Goal: Task Accomplishment & Management: Use online tool/utility

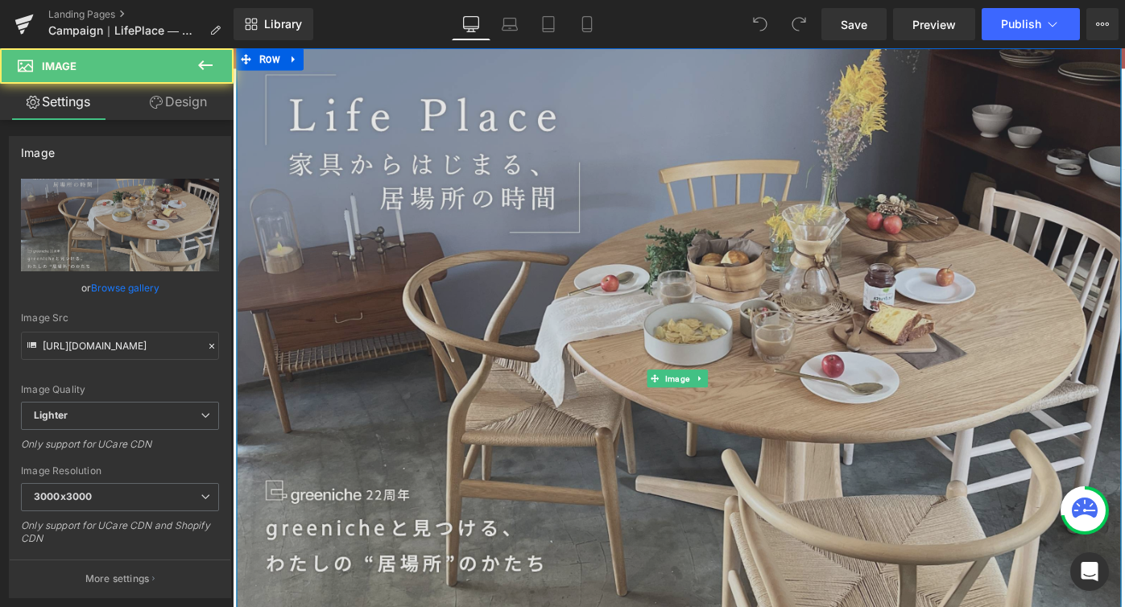
click at [778, 296] on img at bounding box center [720, 409] width 967 height 722
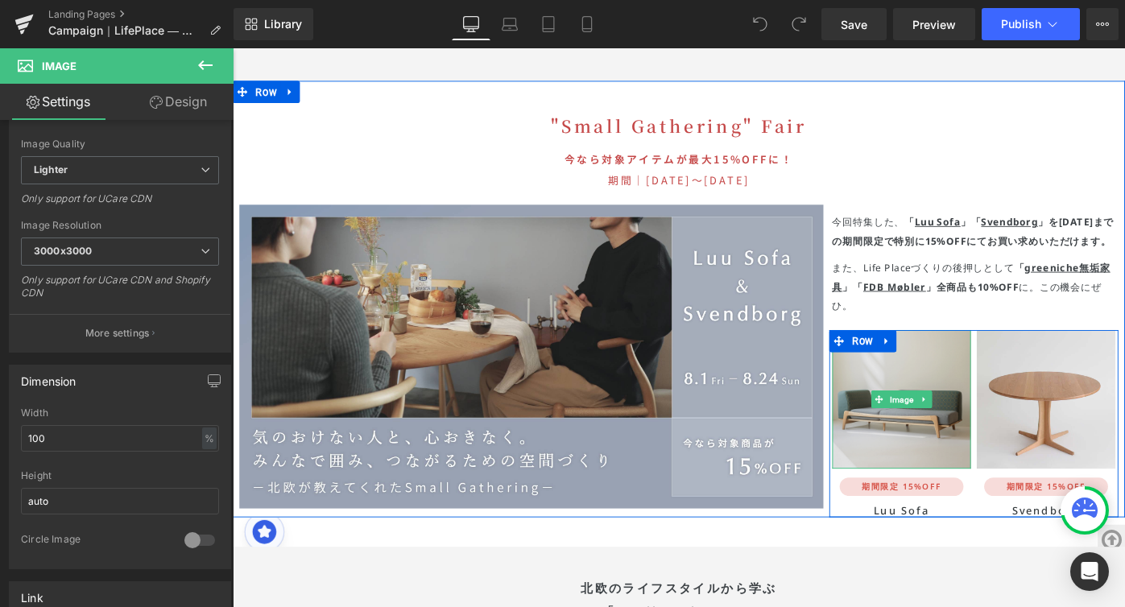
scroll to position [3156, 0]
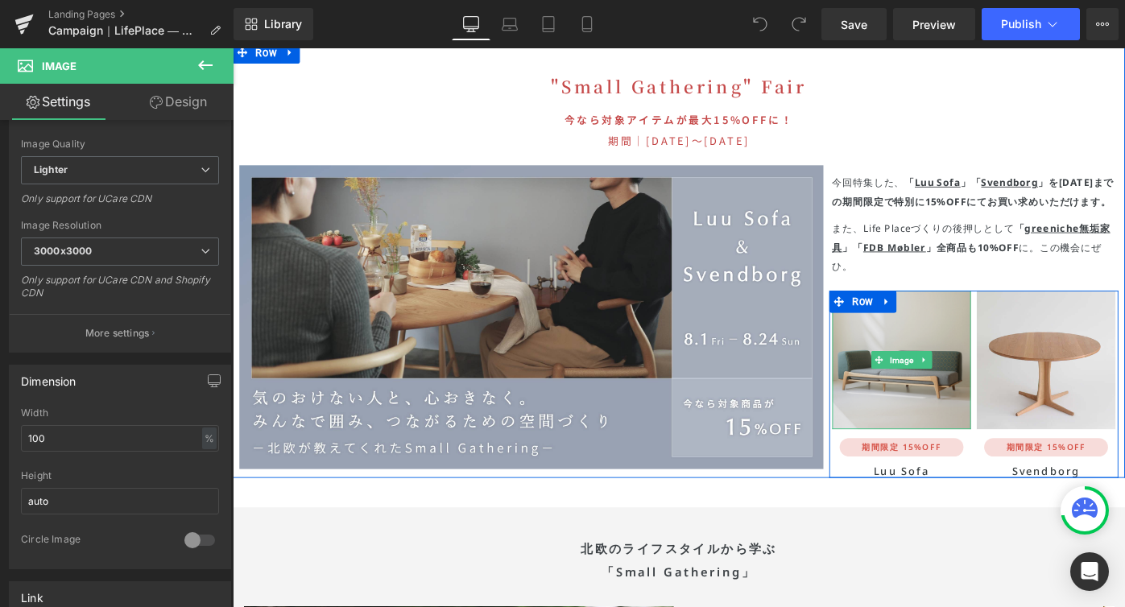
click at [971, 338] on img at bounding box center [963, 388] width 151 height 151
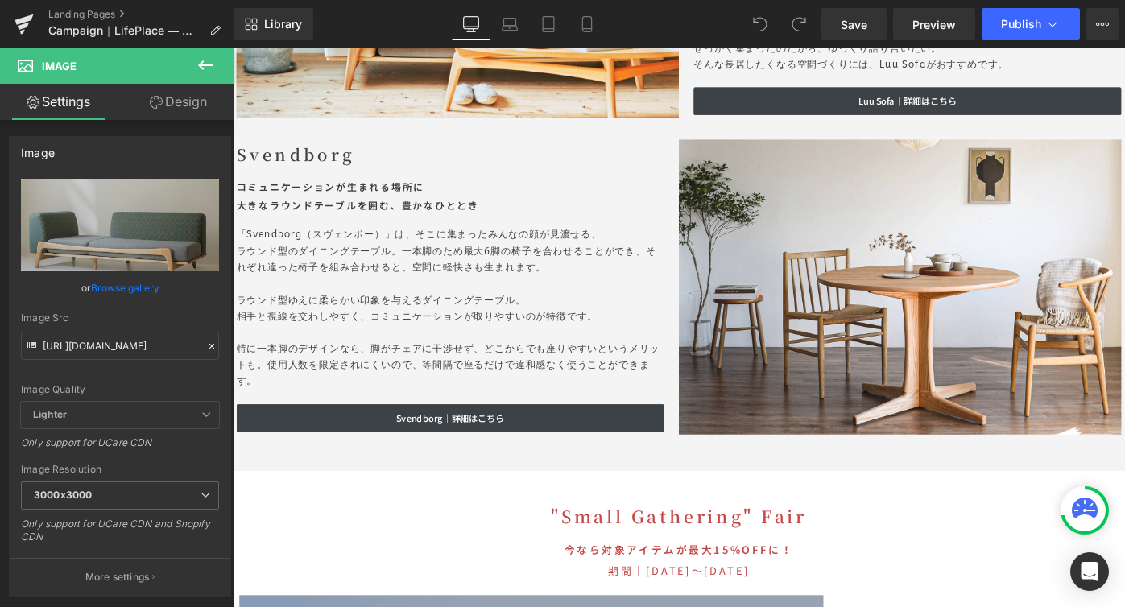
scroll to position [1873, 0]
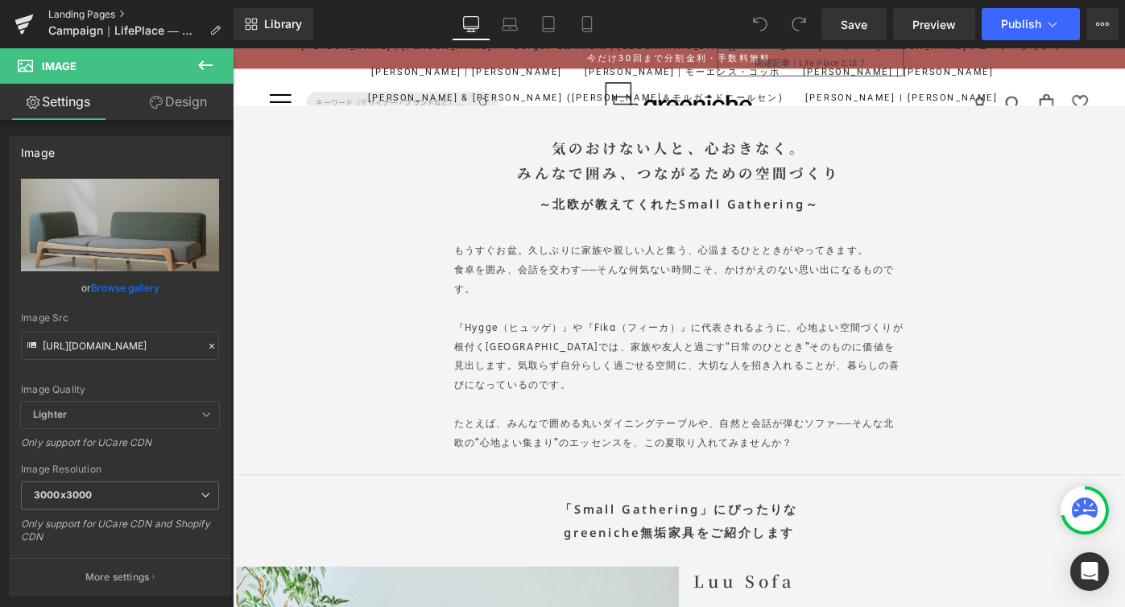
click at [85, 11] on link "Landing Pages" at bounding box center [140, 14] width 185 height 13
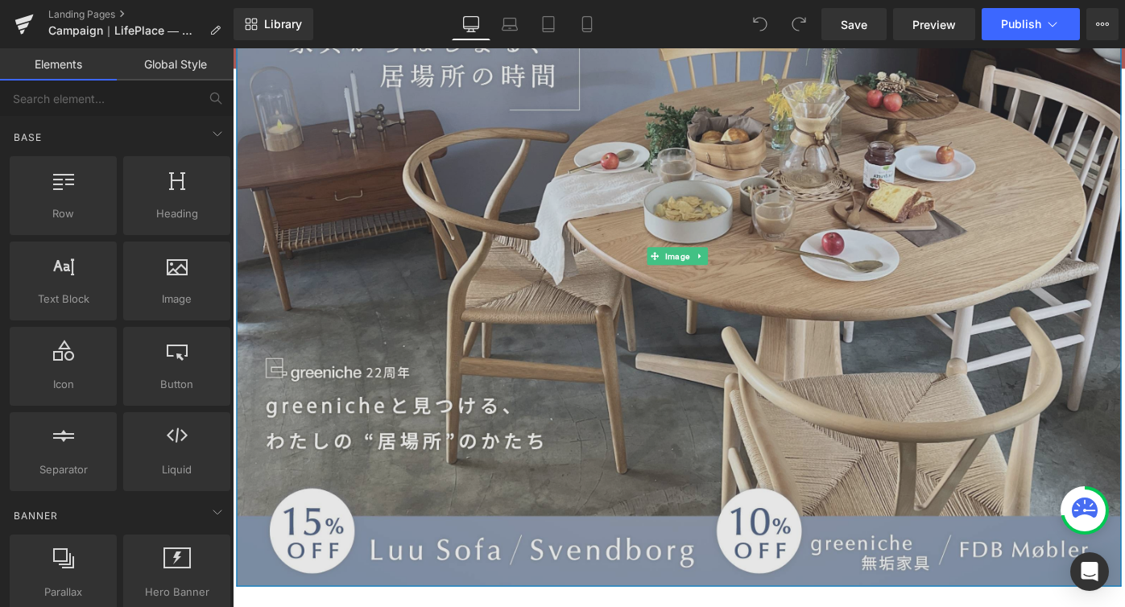
scroll to position [135, 0]
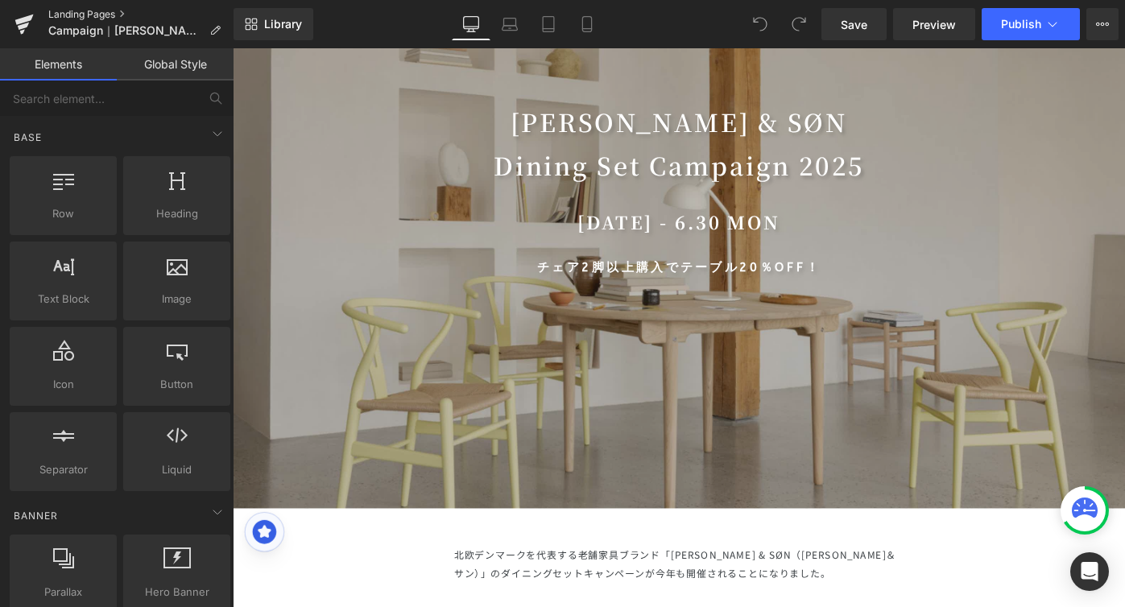
click at [72, 14] on link "Landing Pages" at bounding box center [140, 14] width 185 height 13
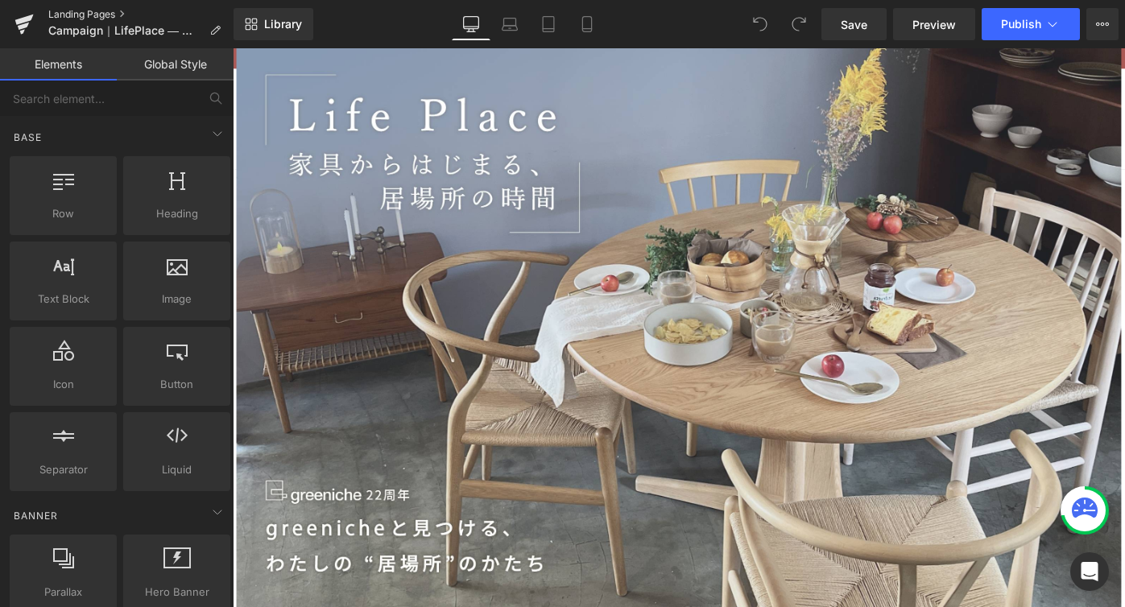
click at [74, 17] on link "Landing Pages" at bounding box center [140, 14] width 185 height 13
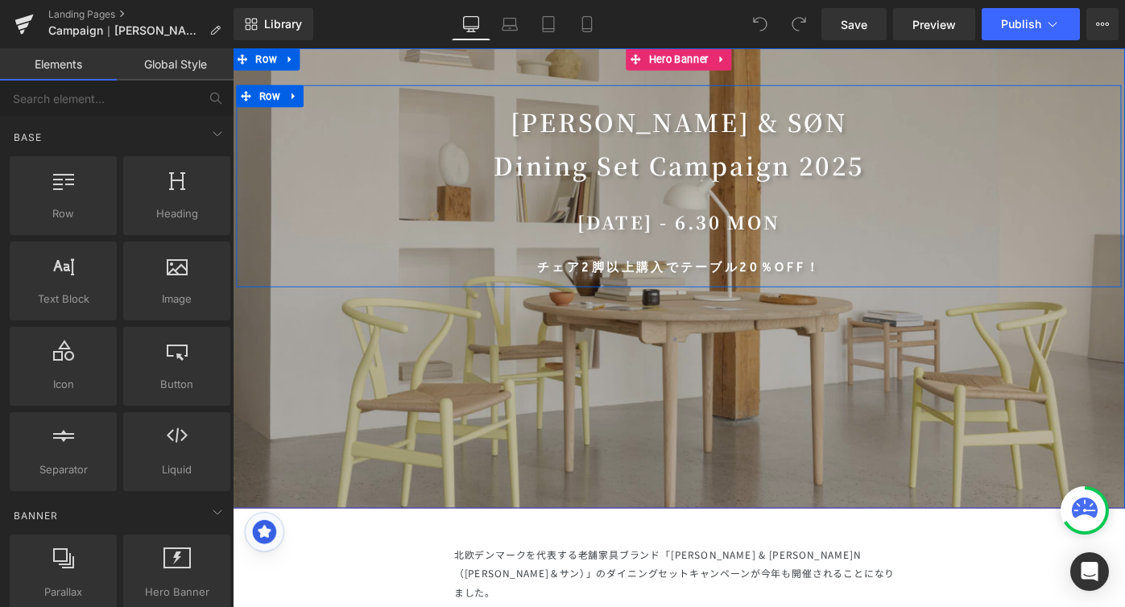
click at [1046, 206] on div "[PERSON_NAME] & SØN Dining Set Campaign [DATE] Heading [DATE] - 6.30 MON Headin…" at bounding box center [720, 195] width 967 height 213
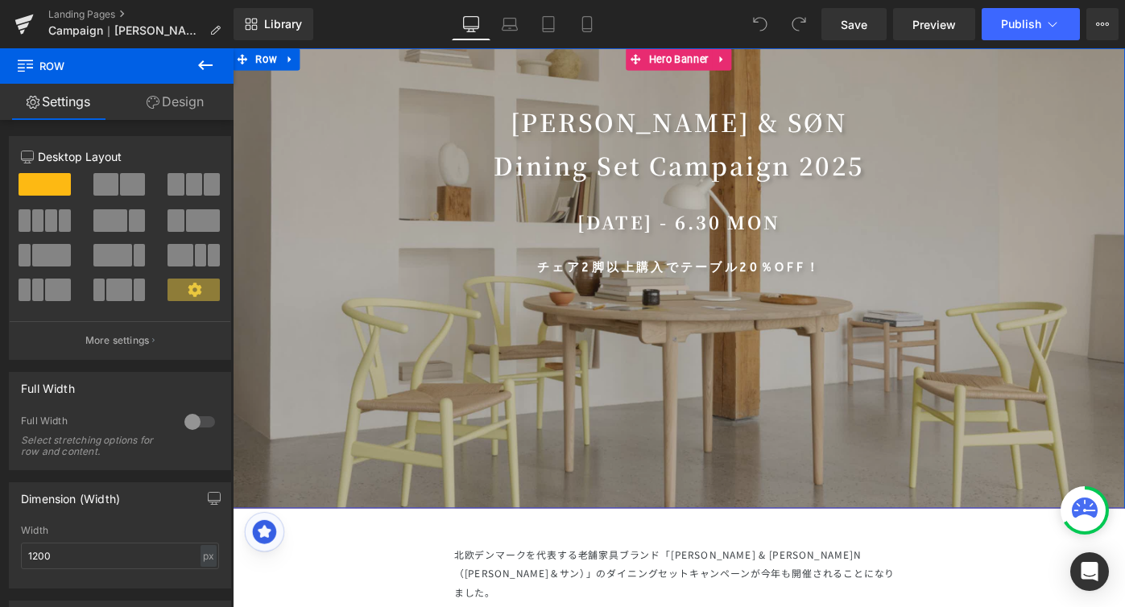
click at [868, 376] on div at bounding box center [720, 299] width 975 height 503
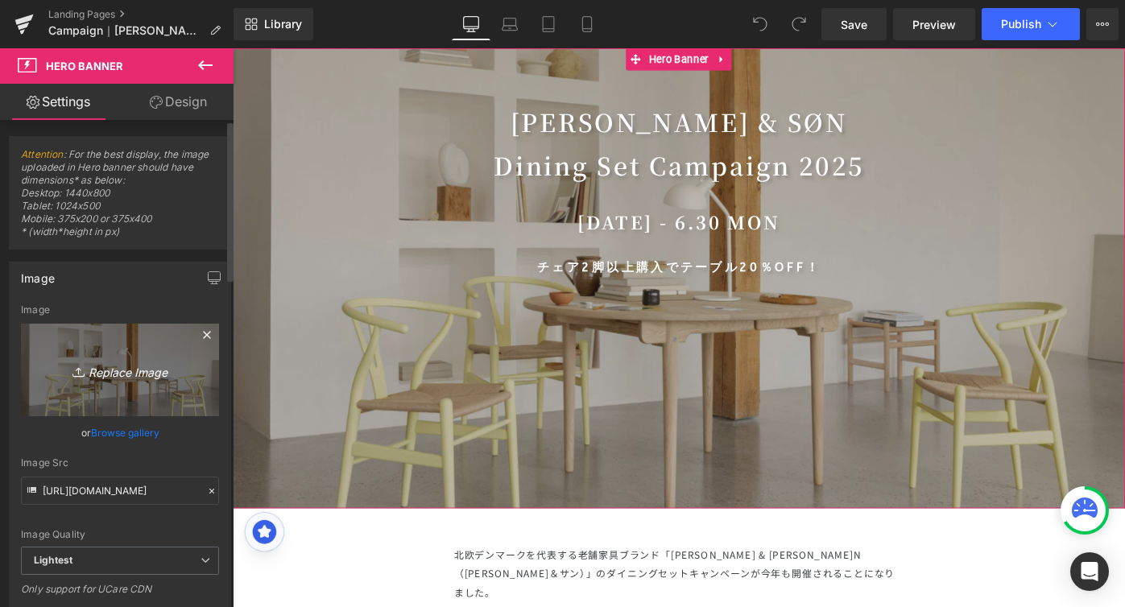
click at [118, 366] on icon "Replace Image" at bounding box center [120, 370] width 129 height 20
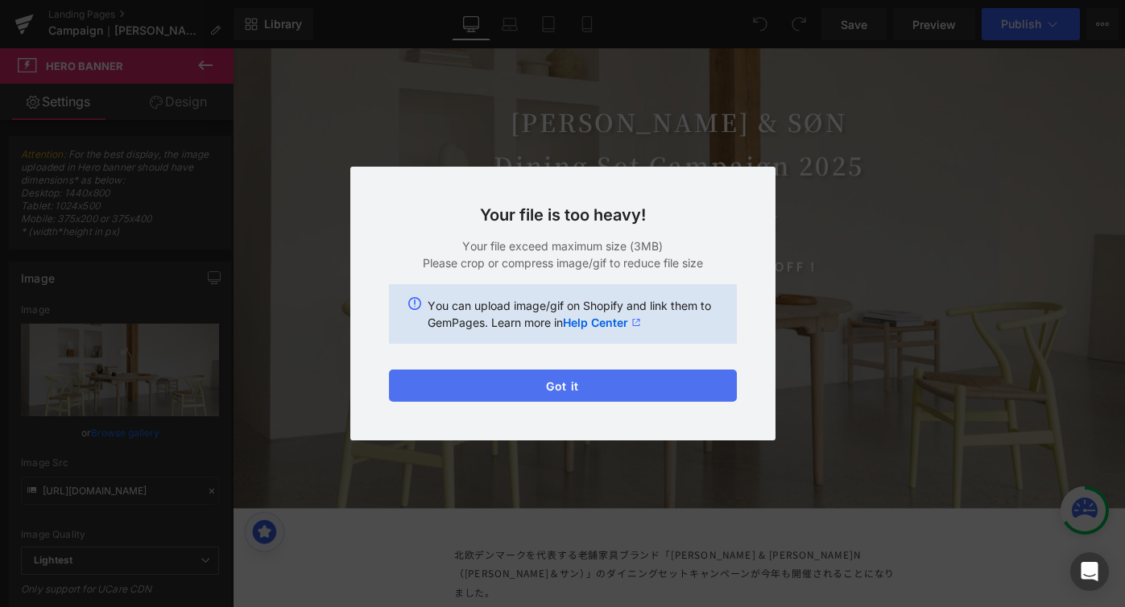
drag, startPoint x: 669, startPoint y: 390, endPoint x: 540, endPoint y: 300, distance: 156.9
click at [669, 390] on button "Got it" at bounding box center [563, 386] width 348 height 32
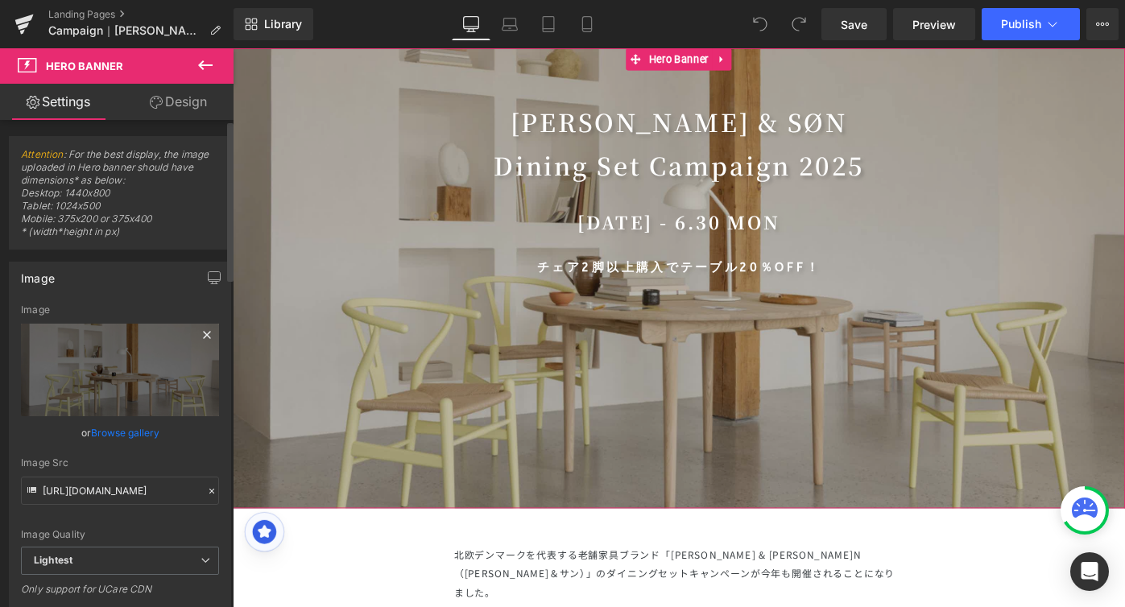
click at [198, 340] on icon at bounding box center [206, 334] width 19 height 19
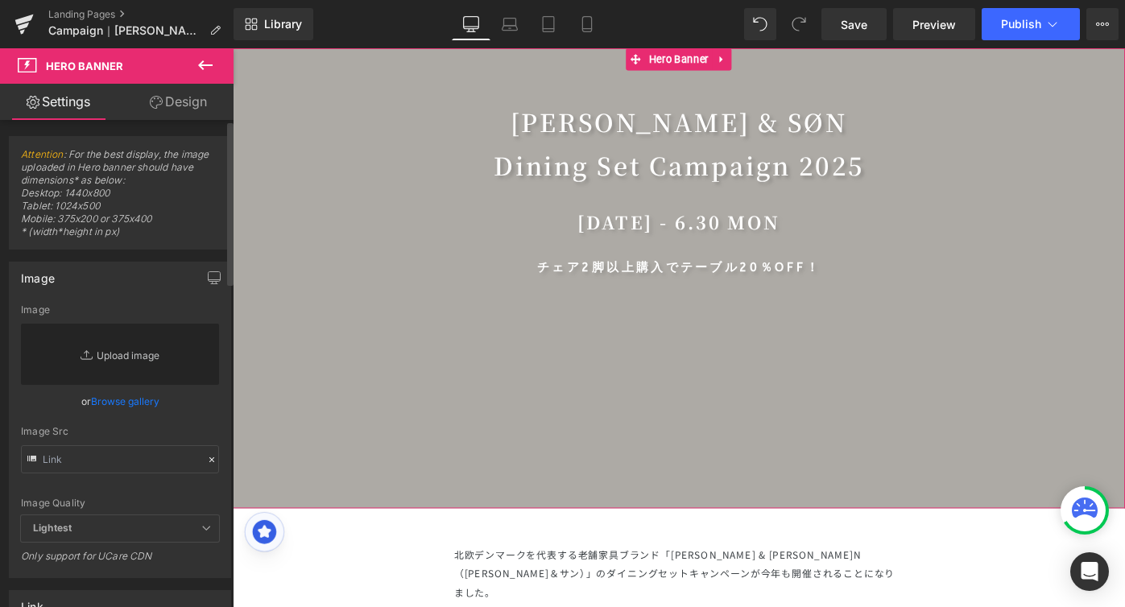
click at [145, 342] on link "Replace Image" at bounding box center [120, 354] width 198 height 61
type input "C:\fakepath\Header-Web-JP-SoMe_Soft-Colours-Campaign.jpeg"
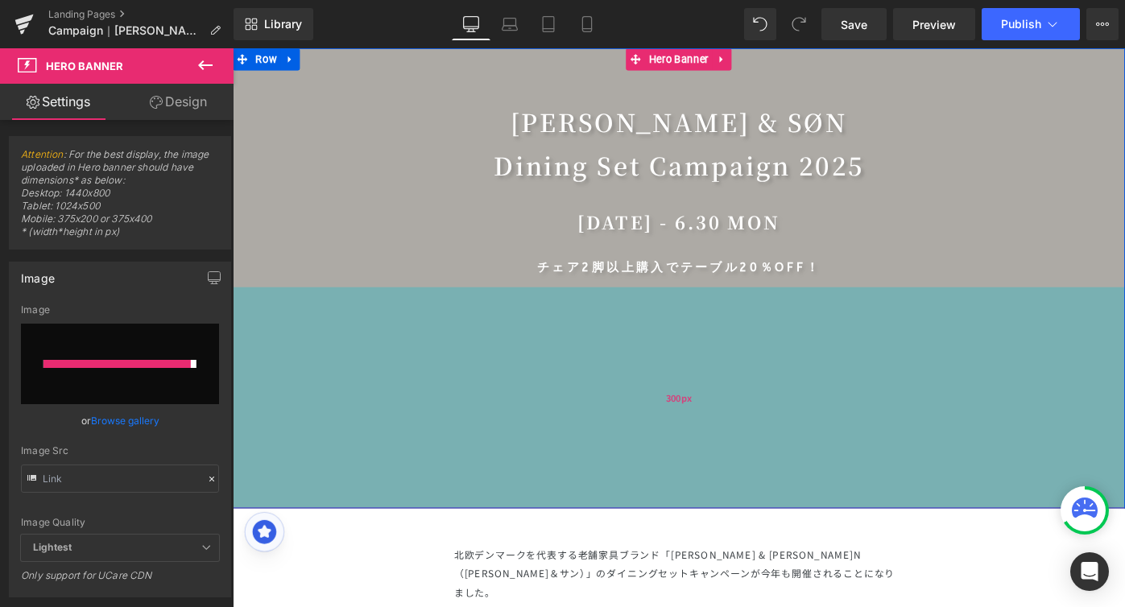
type input "[URL][DOMAIN_NAME]"
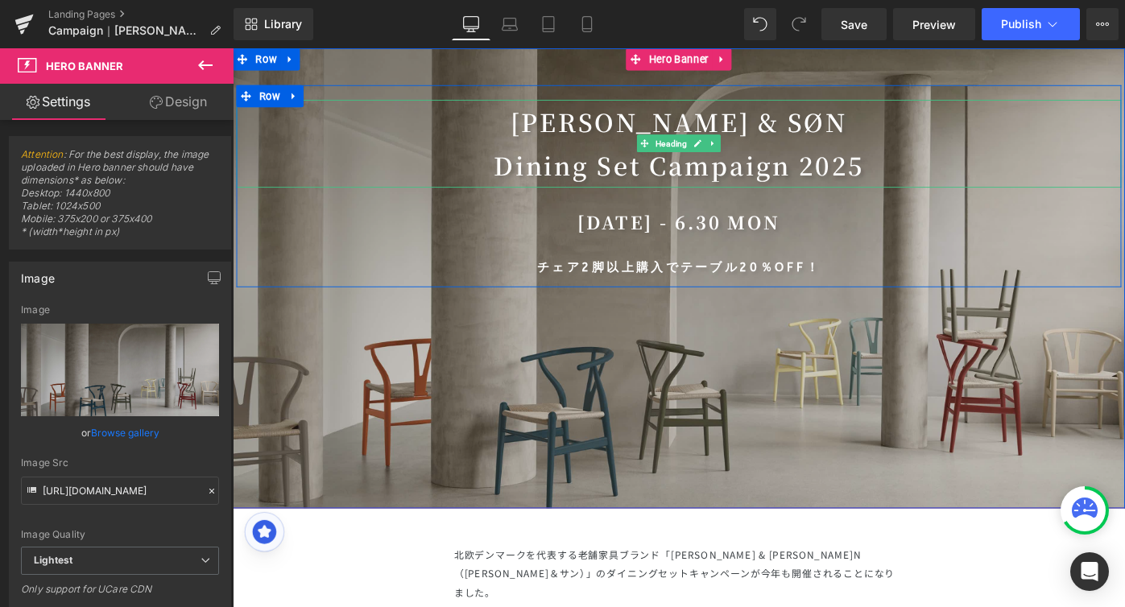
click at [710, 177] on h1 "[PERSON_NAME] & SØN Dining Set Campaign [DATE]" at bounding box center [720, 153] width 967 height 96
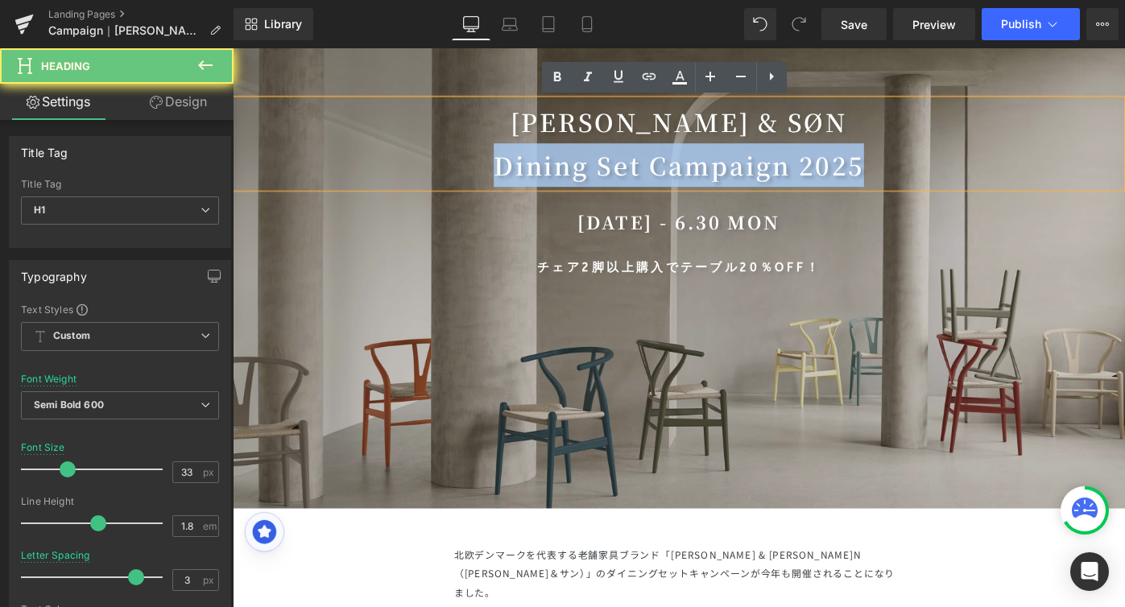
click at [710, 177] on h1 "[PERSON_NAME] & SØN Dining Set Campaign [DATE]" at bounding box center [720, 153] width 967 height 96
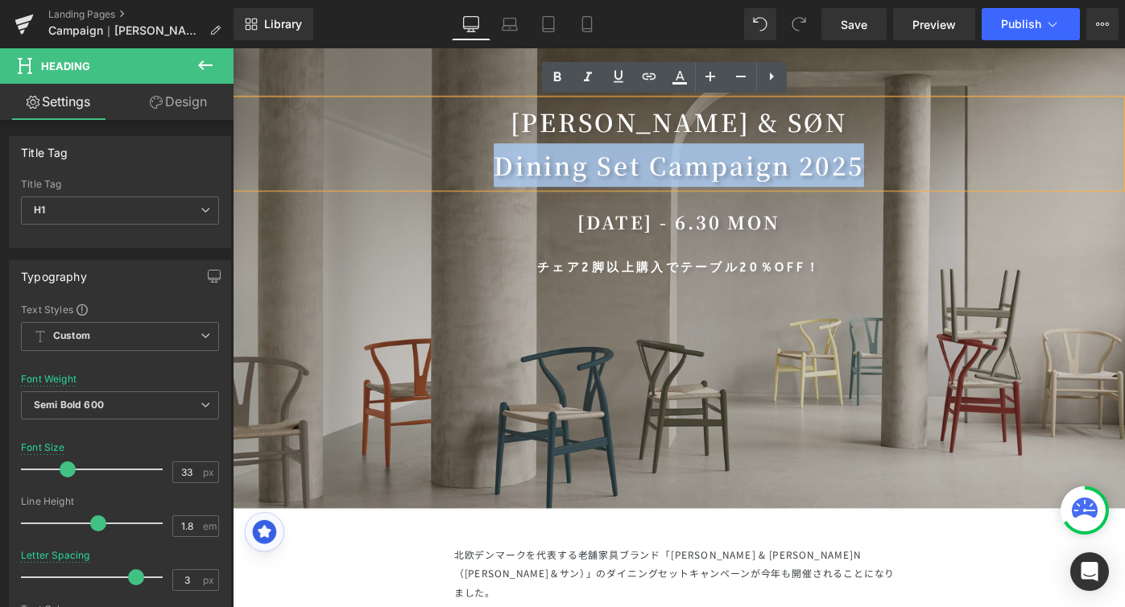
paste div
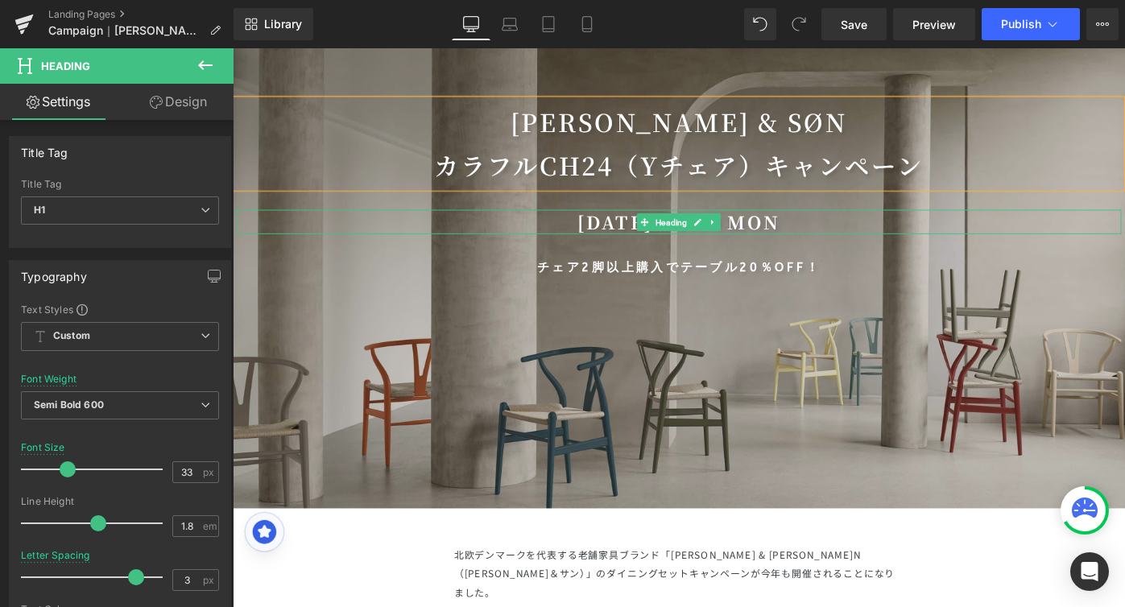
click at [628, 239] on h1 "[DATE] - 6.30 MON" at bounding box center [720, 238] width 967 height 27
click at [734, 238] on h1 "[DATE] - 6.30 MON" at bounding box center [720, 238] width 967 height 27
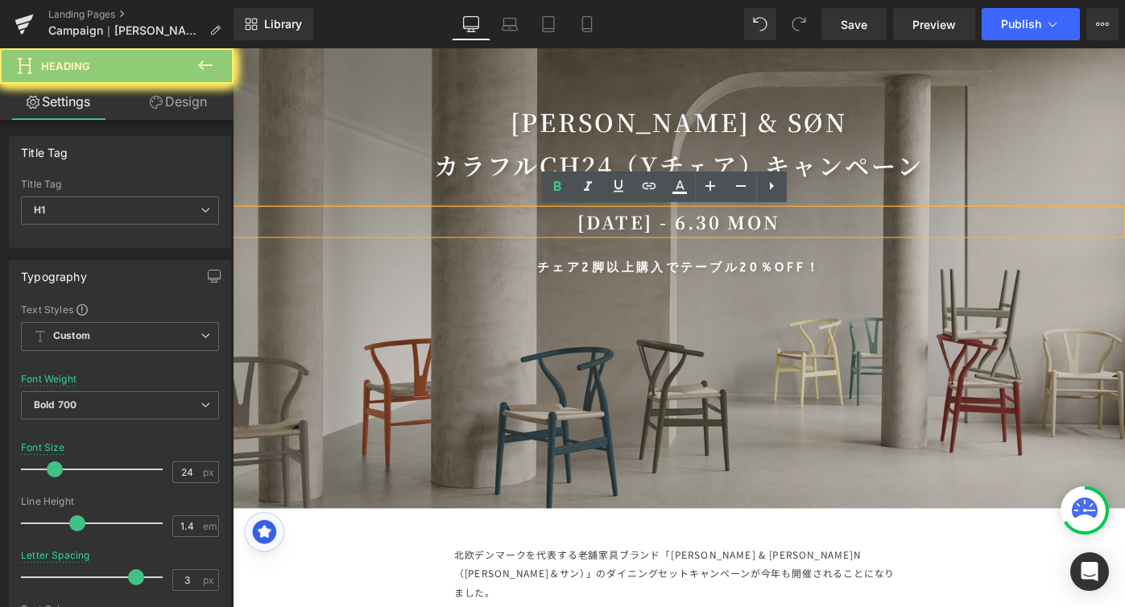
click at [837, 250] on h1 "[DATE] - 6.30 MON" at bounding box center [720, 238] width 967 height 27
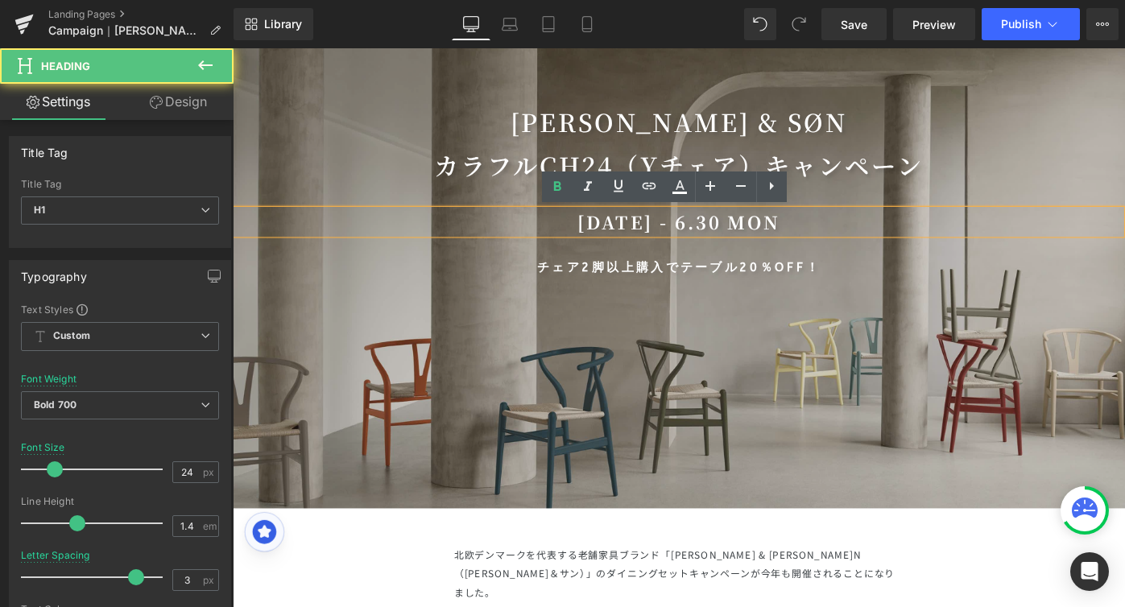
click at [843, 238] on h1 "[DATE] - 6.30 MON" at bounding box center [720, 238] width 967 height 27
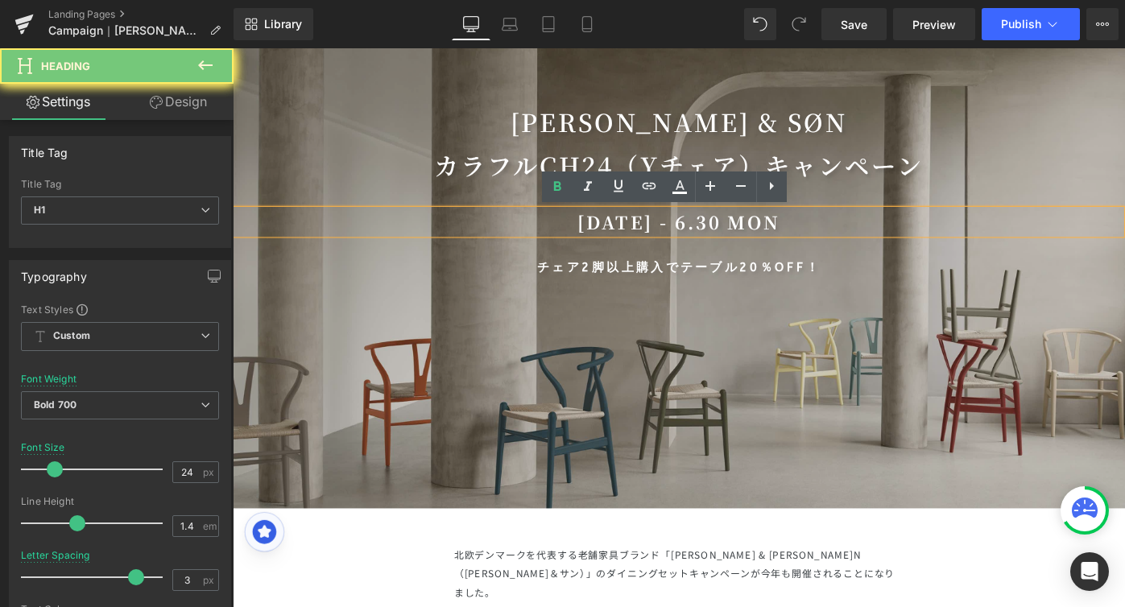
click at [843, 238] on h1 "[DATE] - 6.30 MON" at bounding box center [720, 238] width 967 height 27
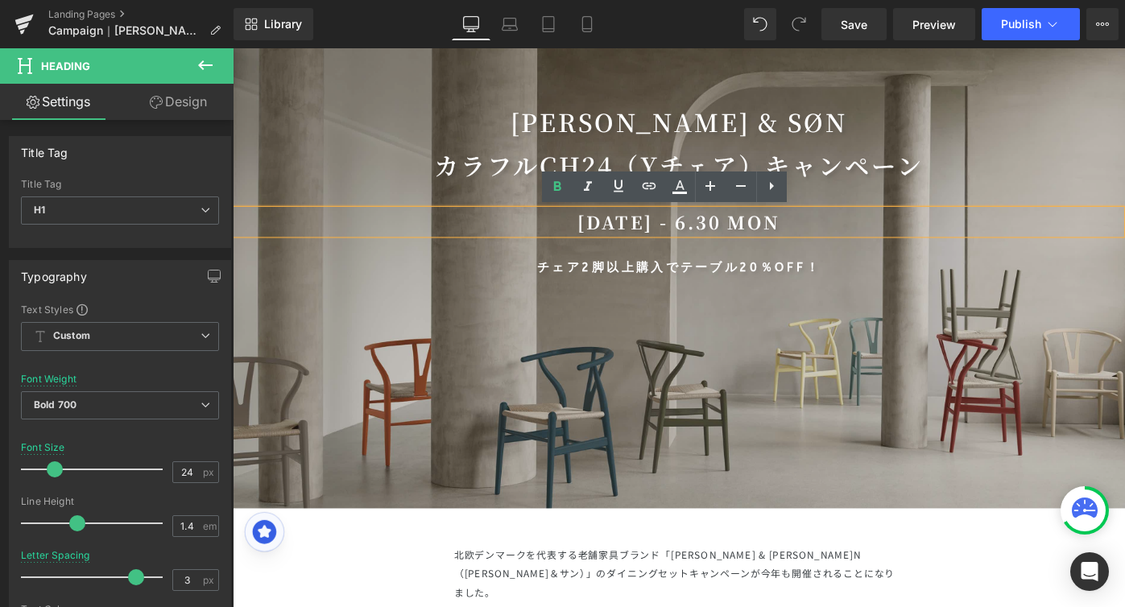
paste div
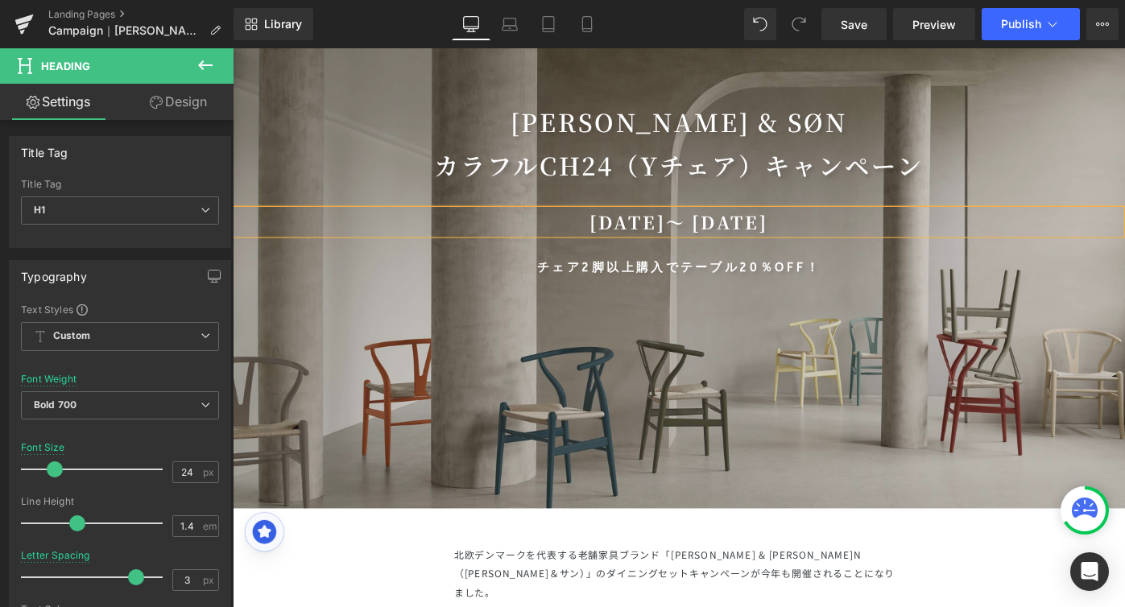
click at [880, 369] on div at bounding box center [720, 299] width 975 height 503
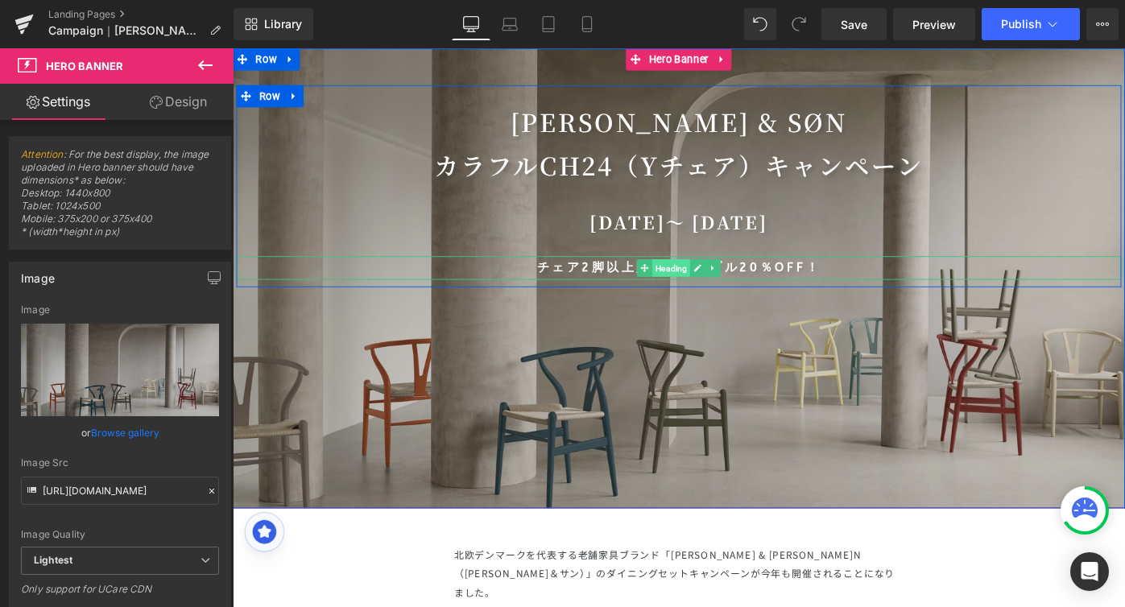
click at [691, 295] on span "Heading" at bounding box center [711, 288] width 41 height 19
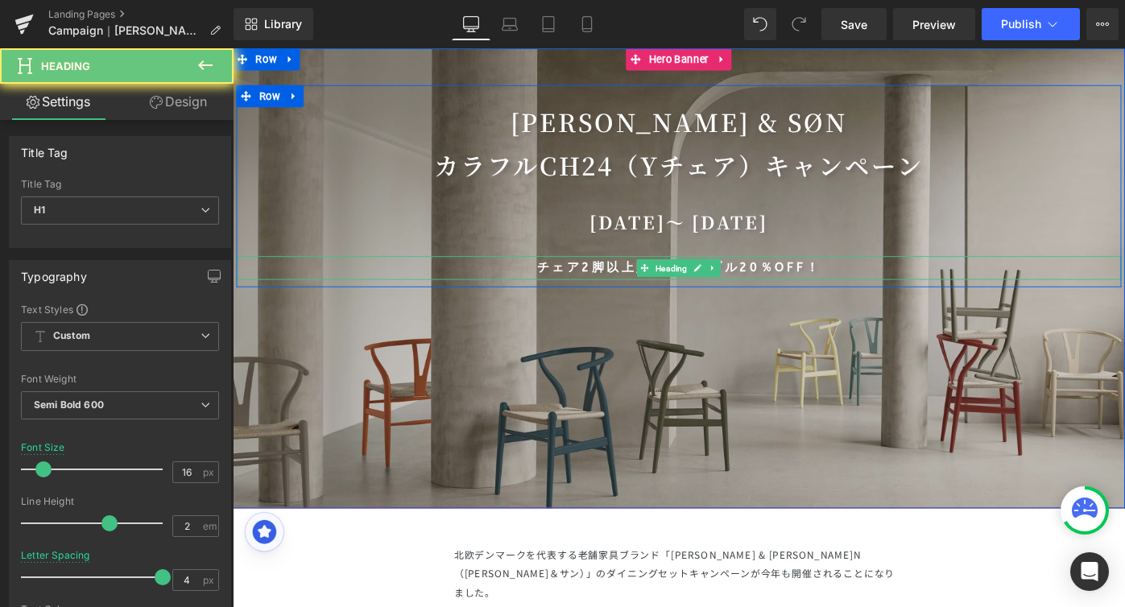
click at [660, 296] on h1 "チェア2脚以上購入でテーブル20％OFF！" at bounding box center [720, 288] width 967 height 26
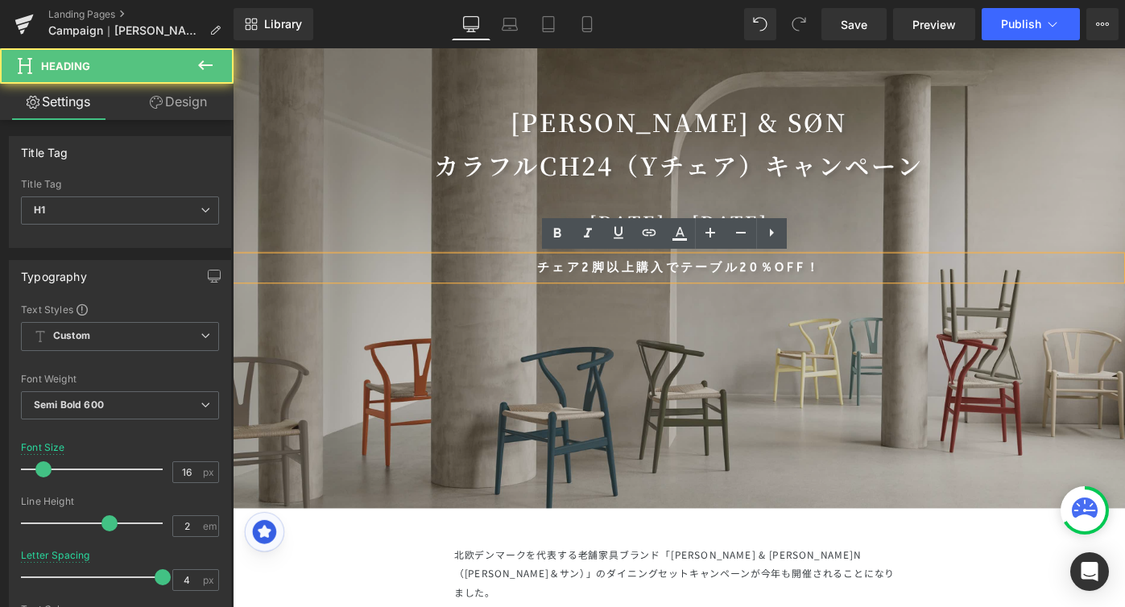
click at [652, 293] on h1 "チェア2脚以上購入でテーブル20％OFF！" at bounding box center [720, 288] width 967 height 26
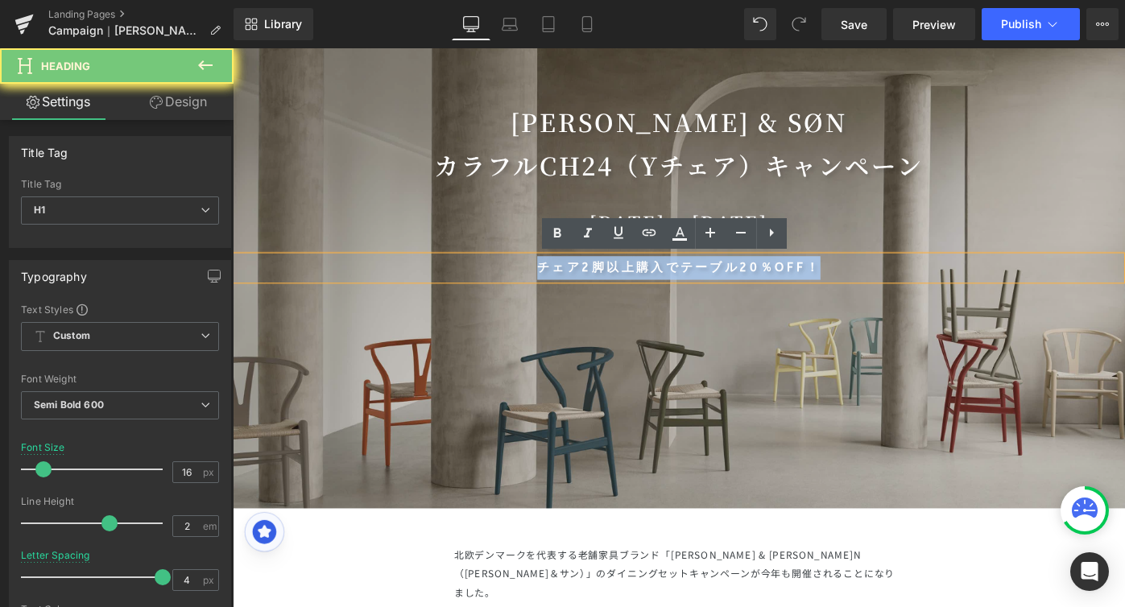
click at [652, 293] on h1 "チェア2脚以上購入でテーブル20％OFF！" at bounding box center [720, 288] width 967 height 26
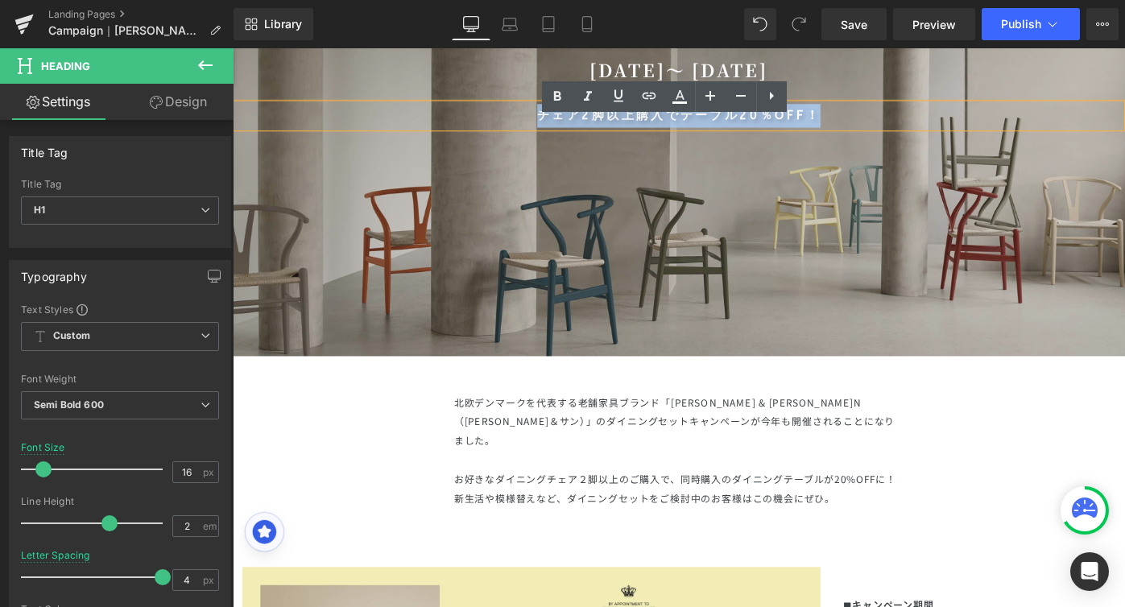
scroll to position [193, 0]
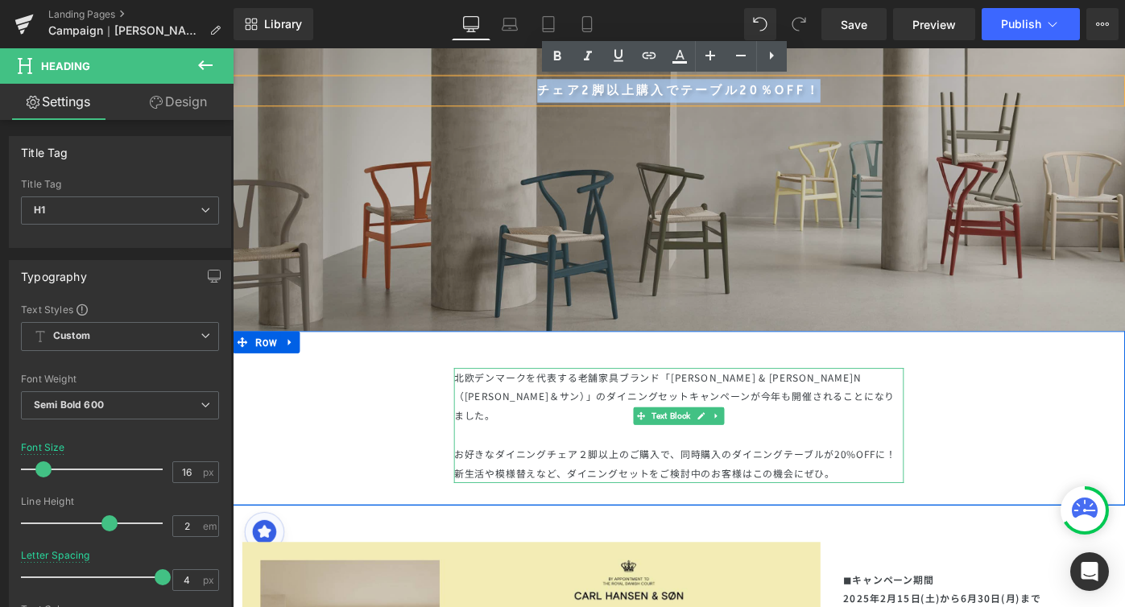
click at [648, 482] on p "お好きなダイニングチェア２脚以上の ご購入で、同時購入のダイニングテーブルが20%OFFに！" at bounding box center [719, 492] width 491 height 21
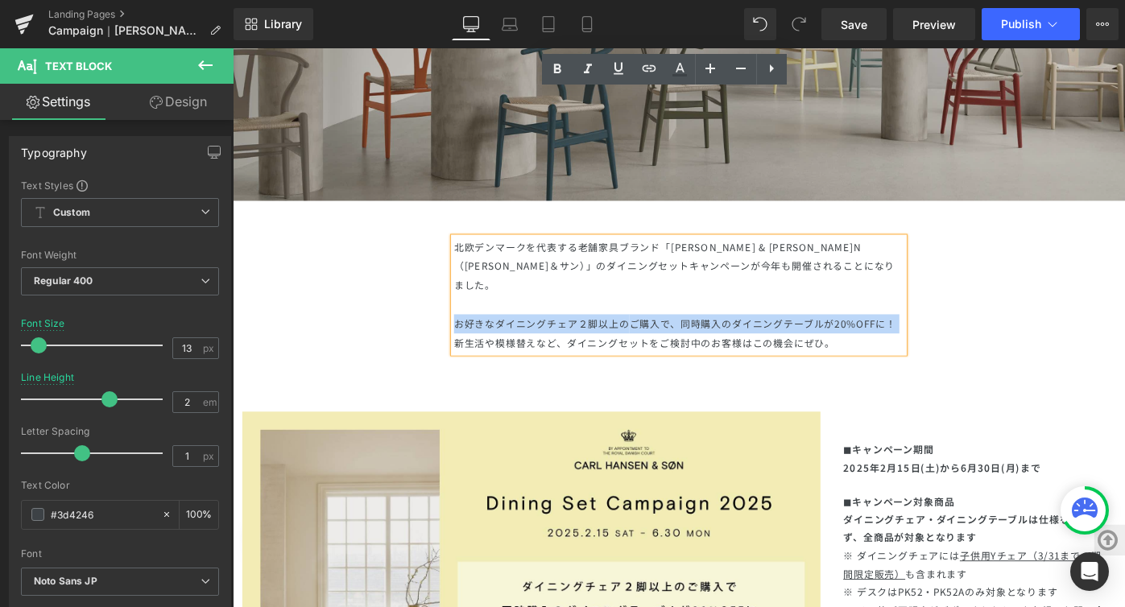
scroll to position [541, 0]
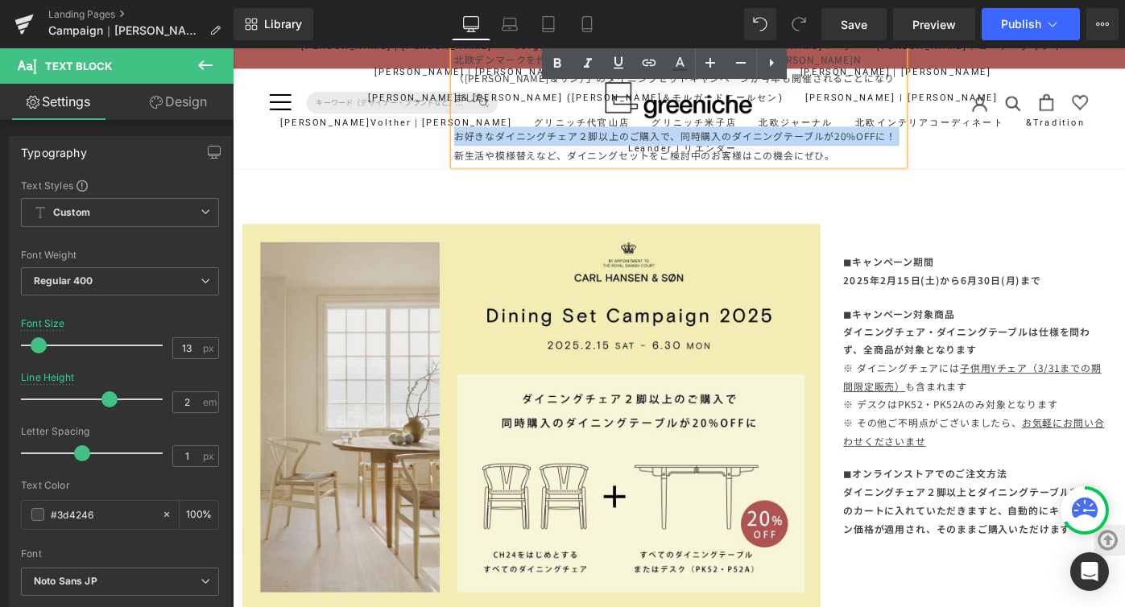
click at [952, 349] on p "ダイニングチェア・ダイニングテーブルは仕様を問わず、全商品が対象となります" at bounding box center [1042, 368] width 285 height 39
click at [946, 375] on div "◼︎キャンペーン対象商品 ダイニングチェア・ダイニングテーブルは仕様を問わず、全商品が対象となります ※ ダイニングチェアには 子供用Yチェア（3/31までの…" at bounding box center [1042, 408] width 285 height 159
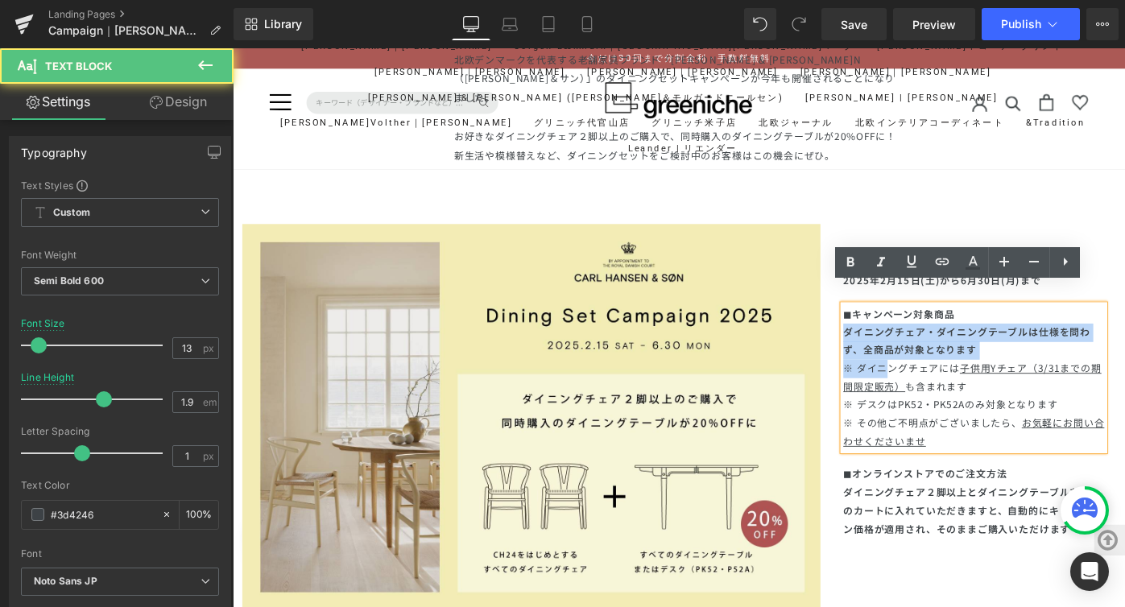
click at [900, 349] on p "ダイニングチェア・ダイニングテーブルは仕様を問わず、全商品が対象となります" at bounding box center [1042, 368] width 285 height 39
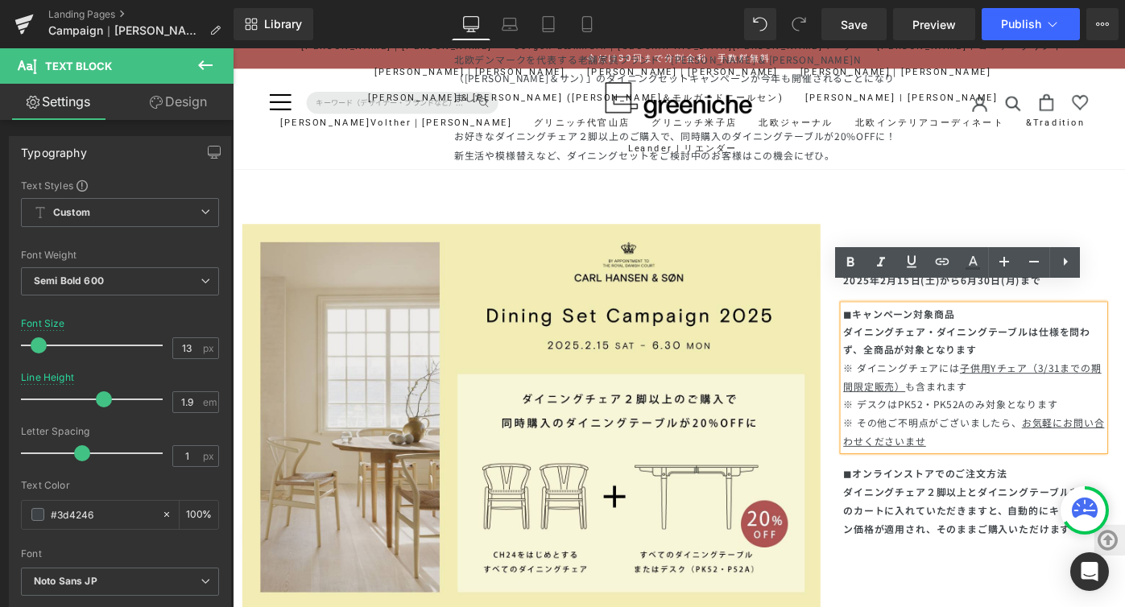
click at [900, 349] on p "ダイニングチェア・ダイニングテーブルは仕様を問わず、全商品が対象となります" at bounding box center [1042, 368] width 285 height 39
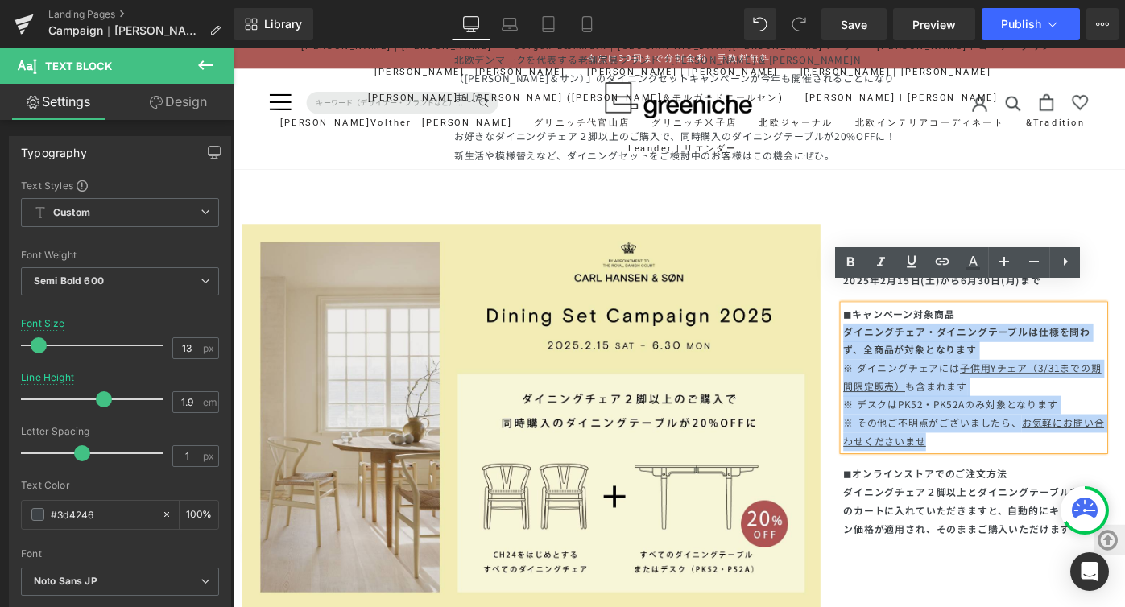
drag, startPoint x: 896, startPoint y: 338, endPoint x: 1071, endPoint y: 467, distance: 217.8
click at [1071, 467] on div "◼︎キャンペーン対象商品 ダイニングチェア・ダイニングテーブルは仕様を問わず、全商品が対象となります ※ ダイニングチェアには 子供用Yチェア（3/31までの…" at bounding box center [1042, 408] width 285 height 159
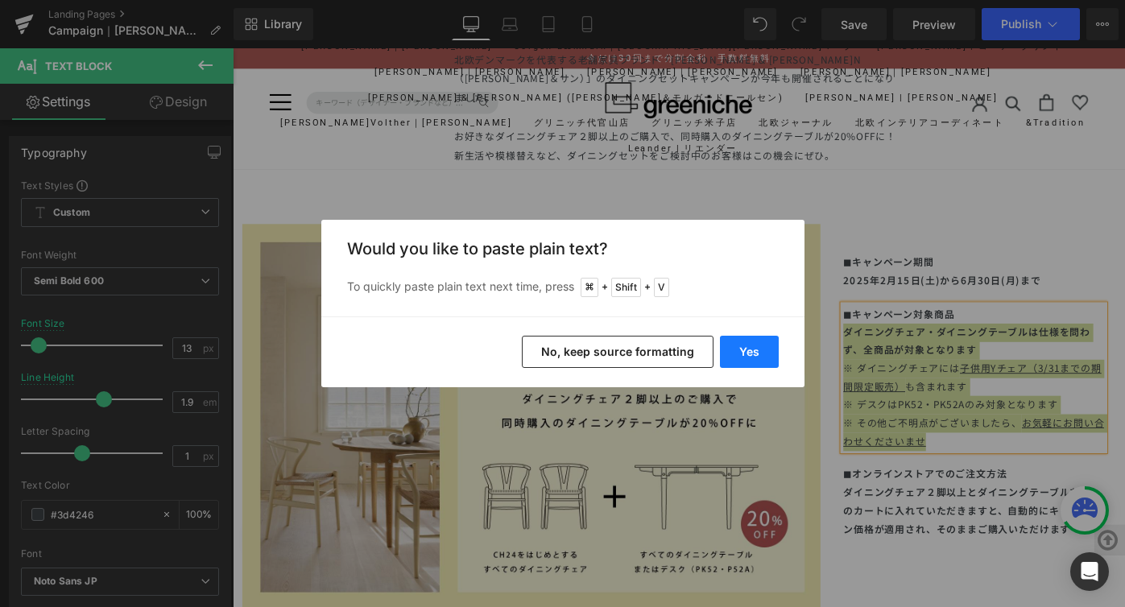
click at [760, 350] on button "Yes" at bounding box center [749, 352] width 59 height 32
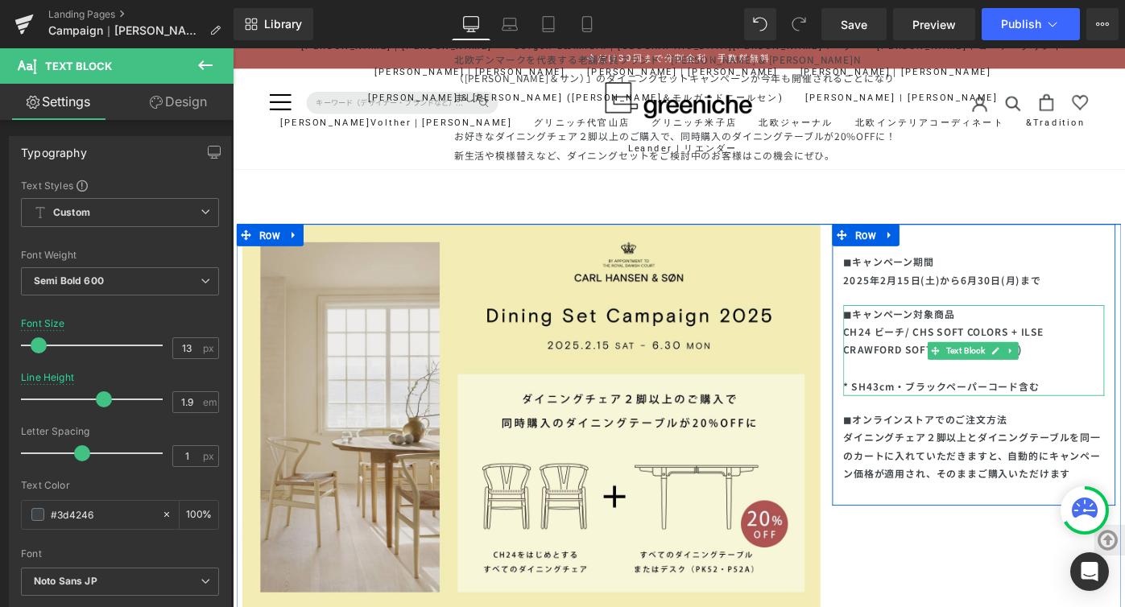
click at [1048, 408] on p "* SH43cm・ブラックペーパーコード含む" at bounding box center [1042, 418] width 285 height 20
click at [1043, 388] on p at bounding box center [1042, 398] width 285 height 20
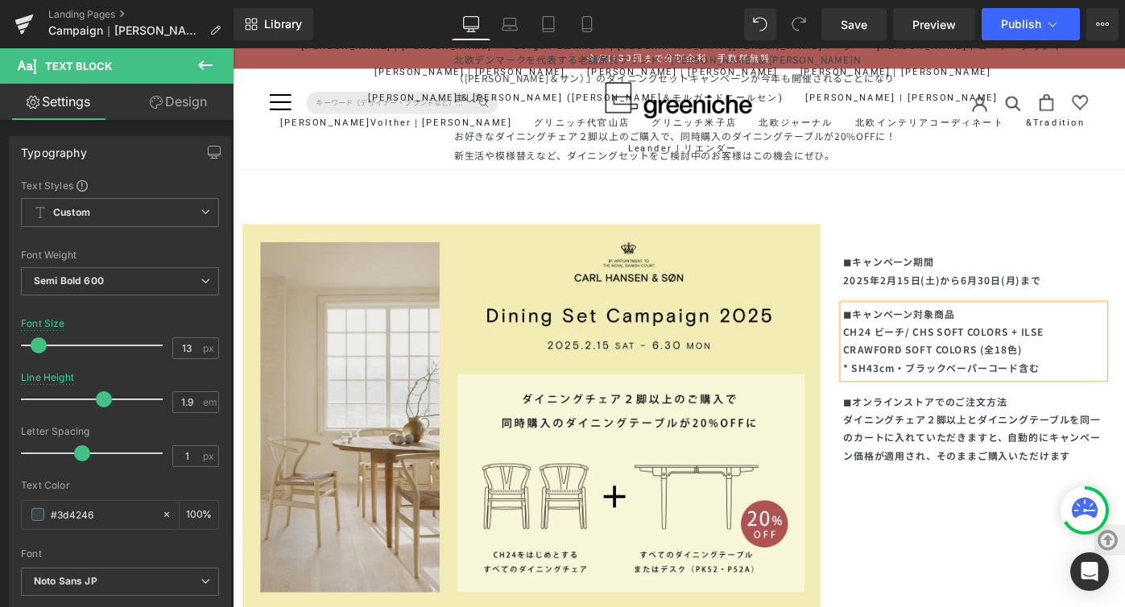
click at [1015, 280] on div "◼︎キャンペーン期間 [DATE]から[DATE]まで Text Block" at bounding box center [1042, 291] width 285 height 39
click at [1015, 292] on p "2025年2月15日(土)から6月30日(月)まで" at bounding box center [1042, 302] width 285 height 20
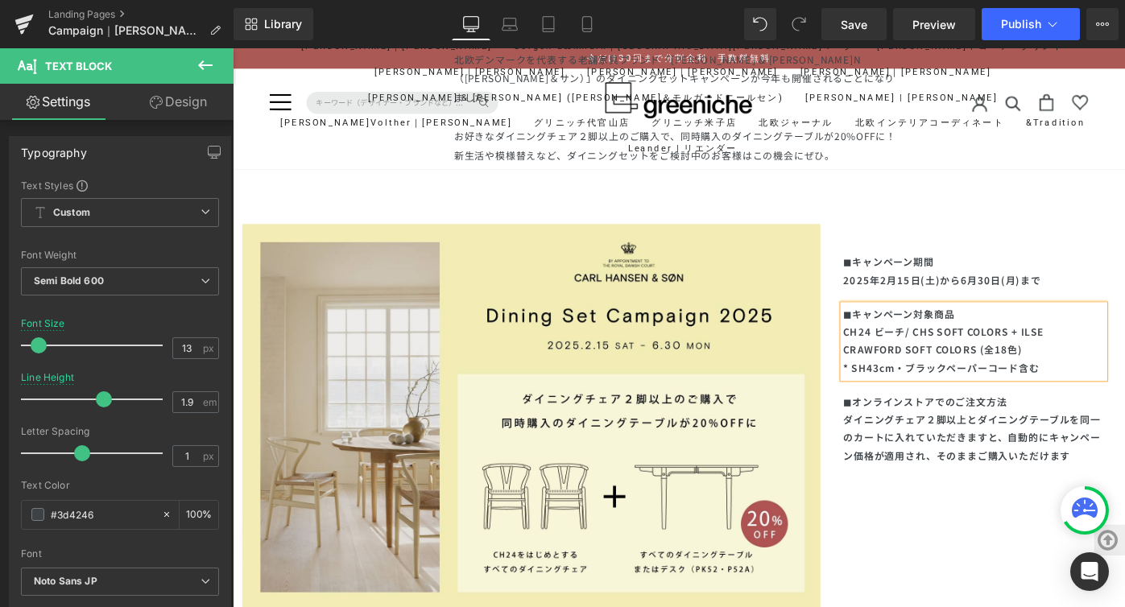
click at [1015, 292] on p "2025年2月15日(土)から6月30日(月)まで" at bounding box center [1042, 302] width 285 height 20
click at [1052, 292] on p "2025年2月15日(土)から6月30日(月)まで" at bounding box center [1042, 302] width 285 height 20
click at [1056, 292] on p "2025年2月15日(土)から6月30日(月)まで" at bounding box center [1042, 302] width 285 height 20
click at [1065, 292] on p "2025年2月15日(土)から6月30日(月)まで" at bounding box center [1042, 302] width 285 height 20
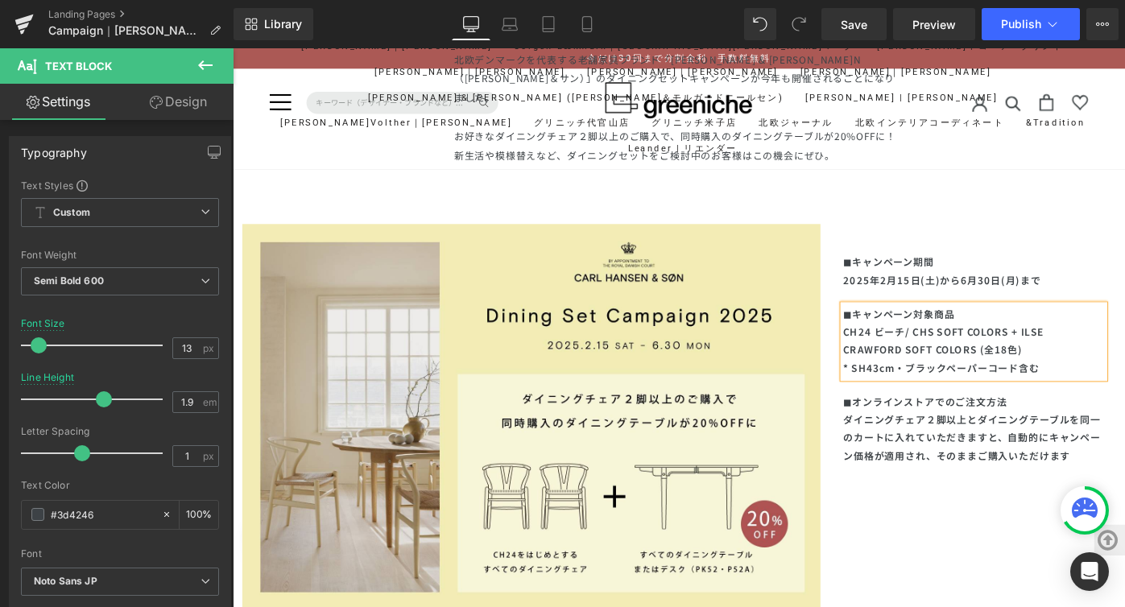
click at [968, 292] on p "2025年2月15日(土)から6月30日(月)まで" at bounding box center [1042, 302] width 285 height 20
click at [979, 292] on p "2025年2月15日(土)から6月30日(月)まで" at bounding box center [1042, 302] width 285 height 20
click at [1087, 292] on p "2025年2月15日(土)から6月30日(月)まで" at bounding box center [1042, 302] width 285 height 20
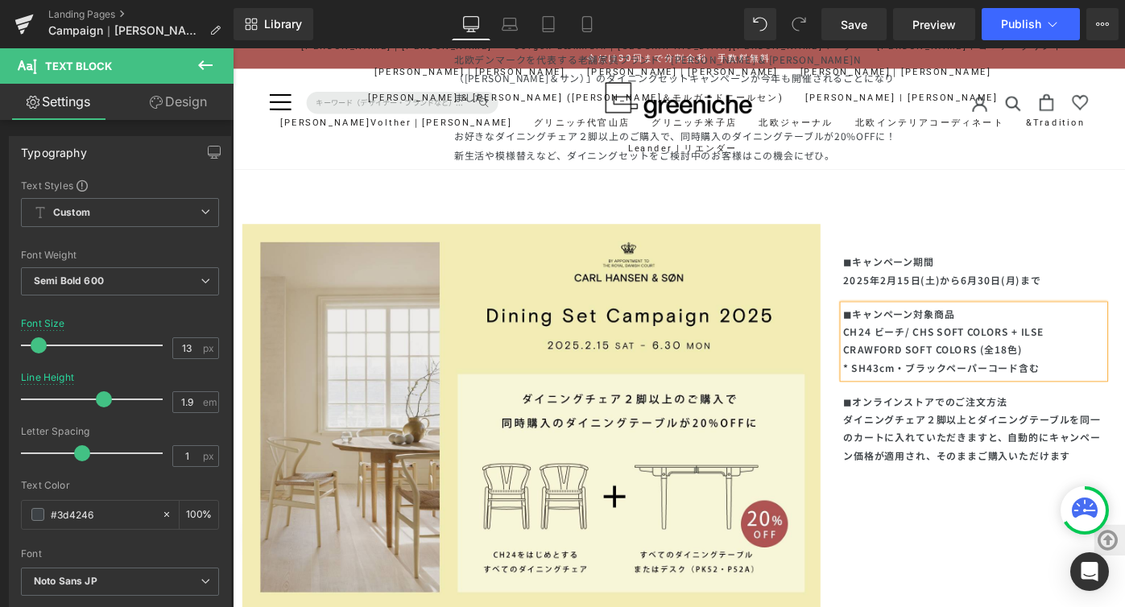
click at [1052, 401] on div "◼︎キャンペーン期間 [DATE]から[DATE]まで Text Block ◼︎キャンペーン対象商品 CH24 ビーチ/ CHS SOFT COLORS +…" at bounding box center [1042, 379] width 309 height 247
click at [1035, 486] on div "◼︎キャンペーン期間 [DATE]から[DATE]まで Text Block ◼︎キャンペーン対象商品 CH24 ビーチ/ CHS SOFT COLORS +…" at bounding box center [1042, 384] width 309 height 288
click at [986, 106] on div "北欧デンマークを代表する老舗家具ブランド「[PERSON_NAME] & [PERSON_NAME]N（[PERSON_NAME]＆サン）」のダイニングセット…" at bounding box center [720, 93] width 975 height 166
click at [966, 292] on p "2025年2月15日(土)から6月30日(月)まで" at bounding box center [1042, 302] width 285 height 20
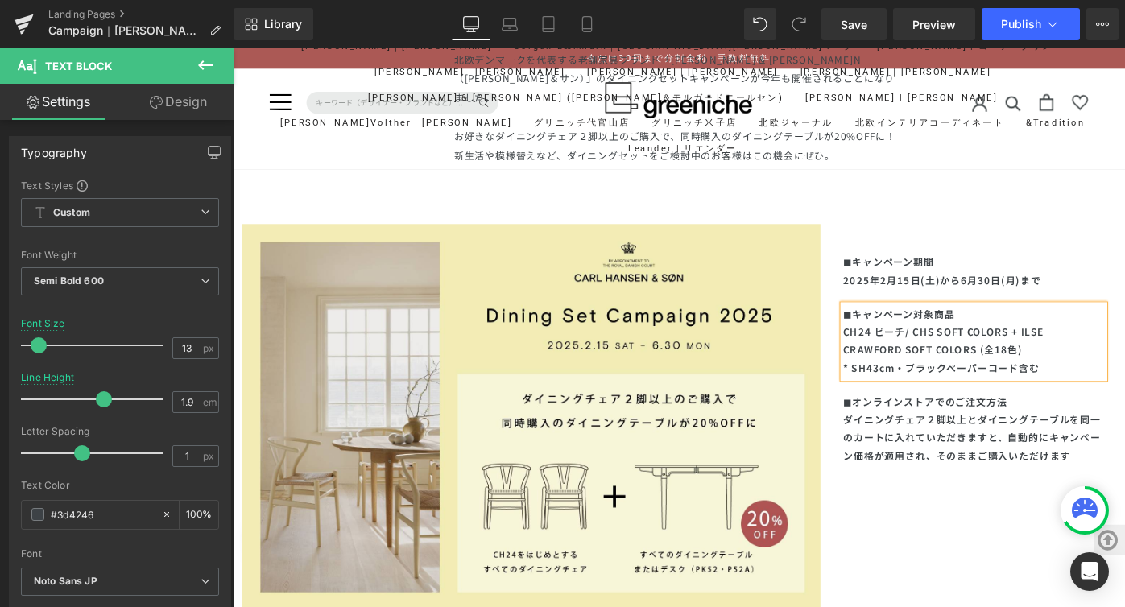
click at [978, 292] on p "2025年2月15日(土)から6月30日(月)まで" at bounding box center [1042, 302] width 285 height 20
click at [1092, 292] on p "2025年2月15日(土)から6月30日(月)まで" at bounding box center [1042, 302] width 285 height 20
click at [1034, 292] on p "2025年2月15日(土)から6月30日(月)まで" at bounding box center [1042, 302] width 285 height 20
click at [962, 292] on p "2025年2月15日(土)から6月30日(月)まで" at bounding box center [1042, 302] width 285 height 20
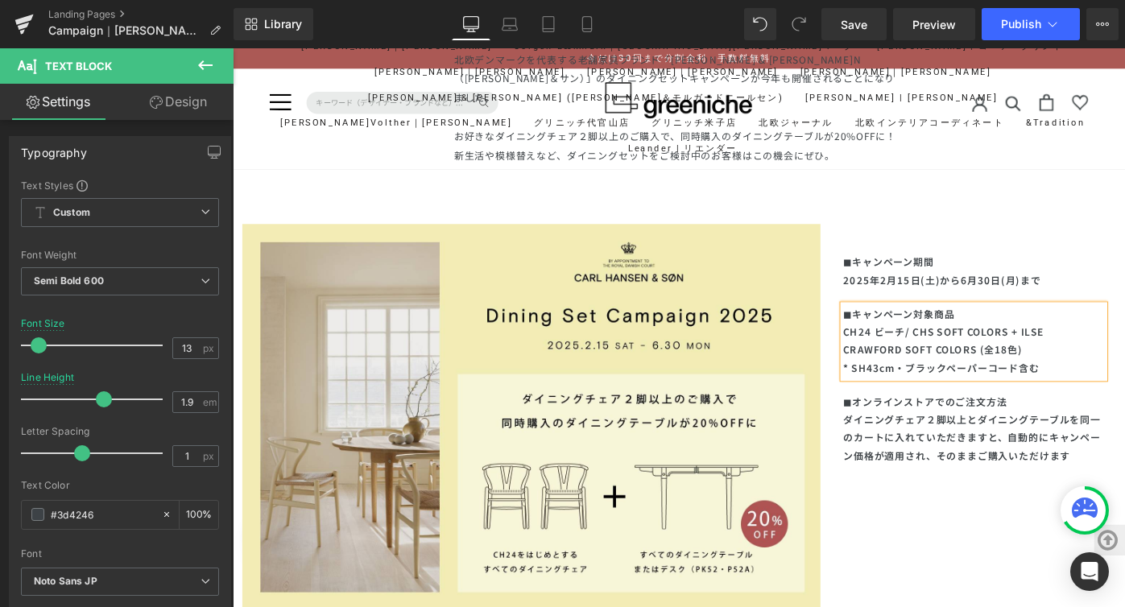
click at [967, 292] on p "2025年2月15日(土)から6月30日(月)まで" at bounding box center [1042, 302] width 285 height 20
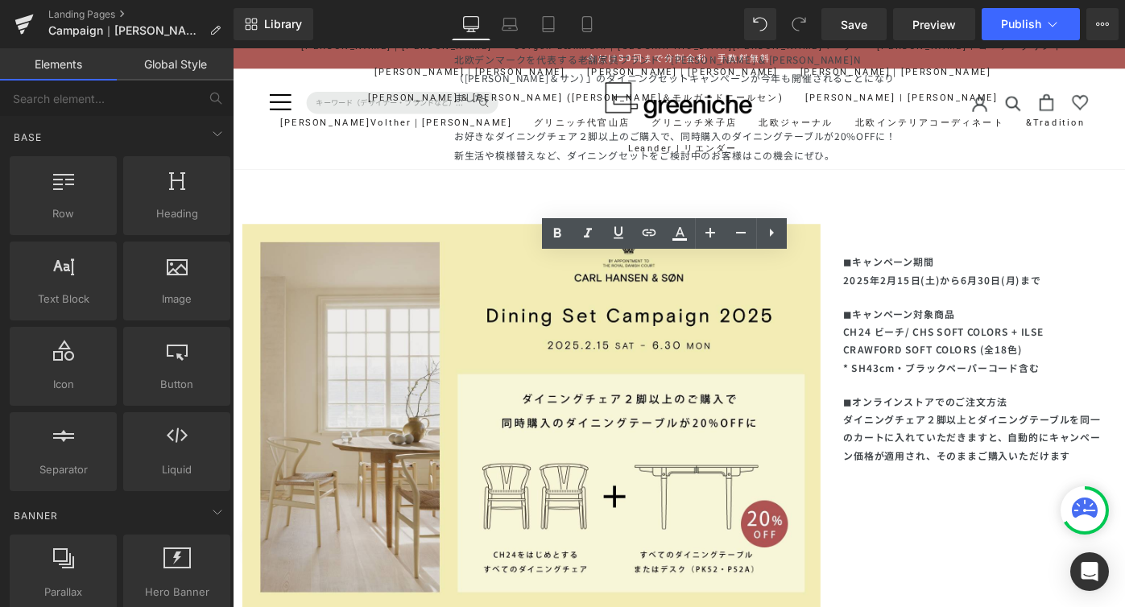
scroll to position [0, 0]
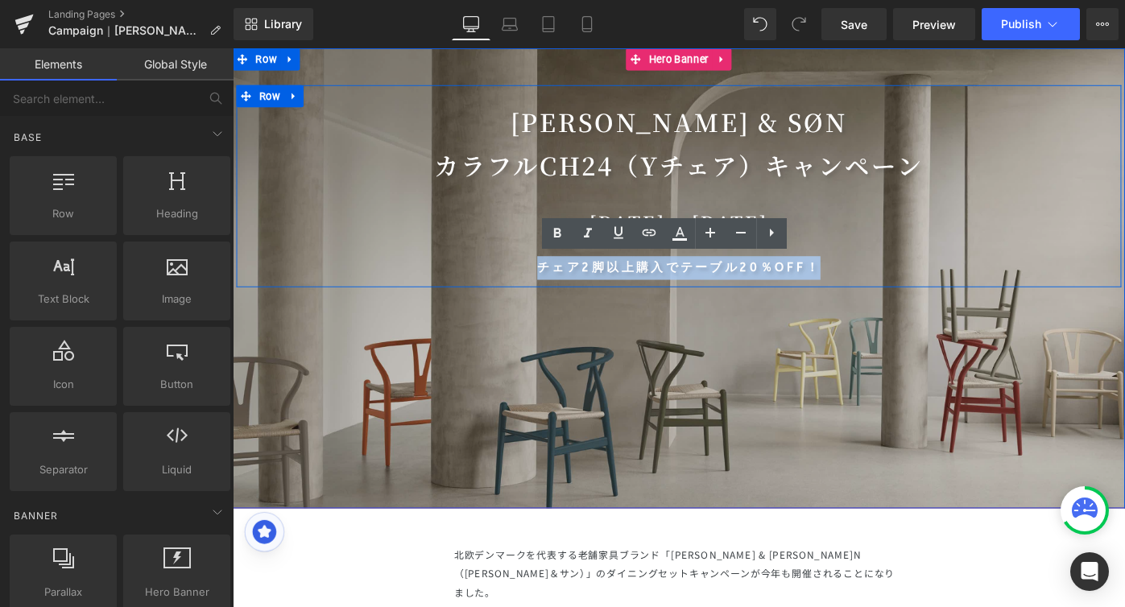
click at [950, 303] on div "[PERSON_NAME] & SØN カラフルCH24（Yチェア）キャンペーン Heading [DATE]～ [DATE] Heading チェア2脚以上…" at bounding box center [720, 199] width 967 height 221
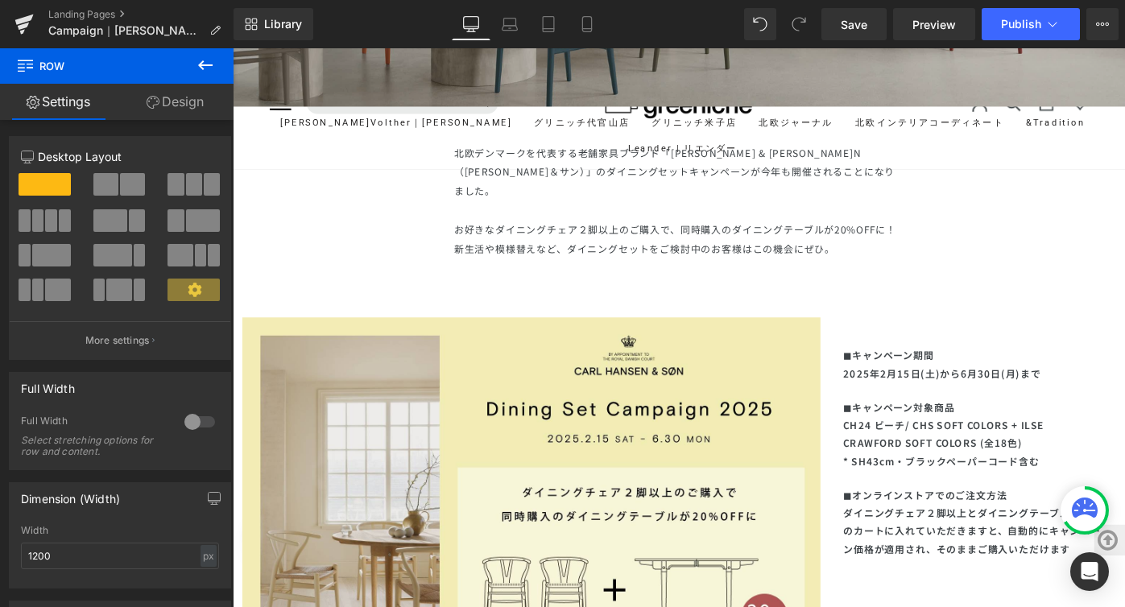
scroll to position [441, 0]
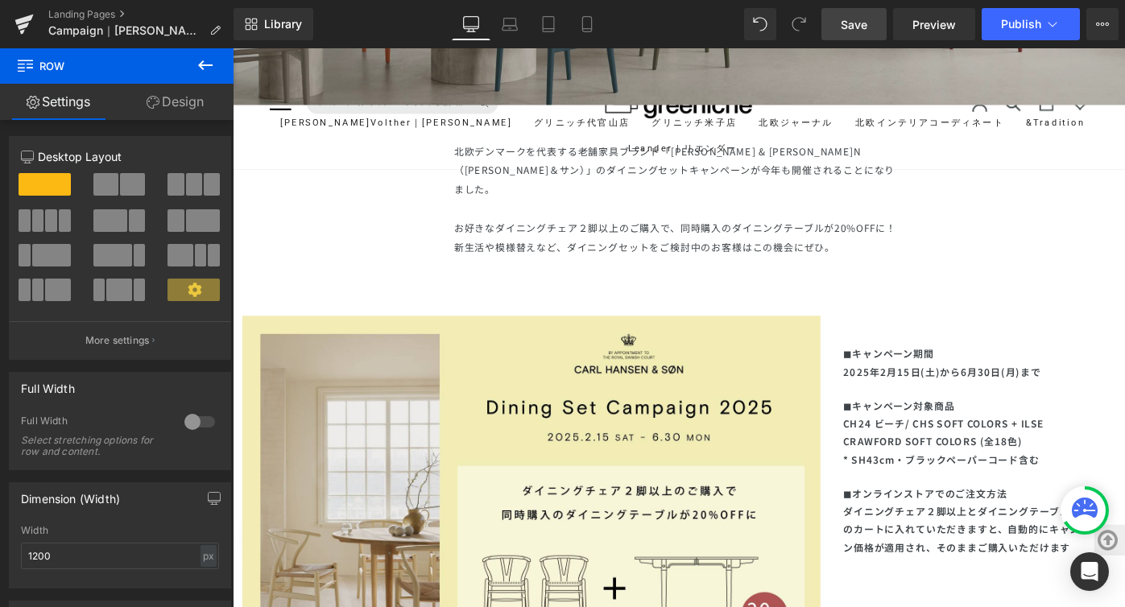
click at [876, 31] on link "Save" at bounding box center [854, 24] width 65 height 32
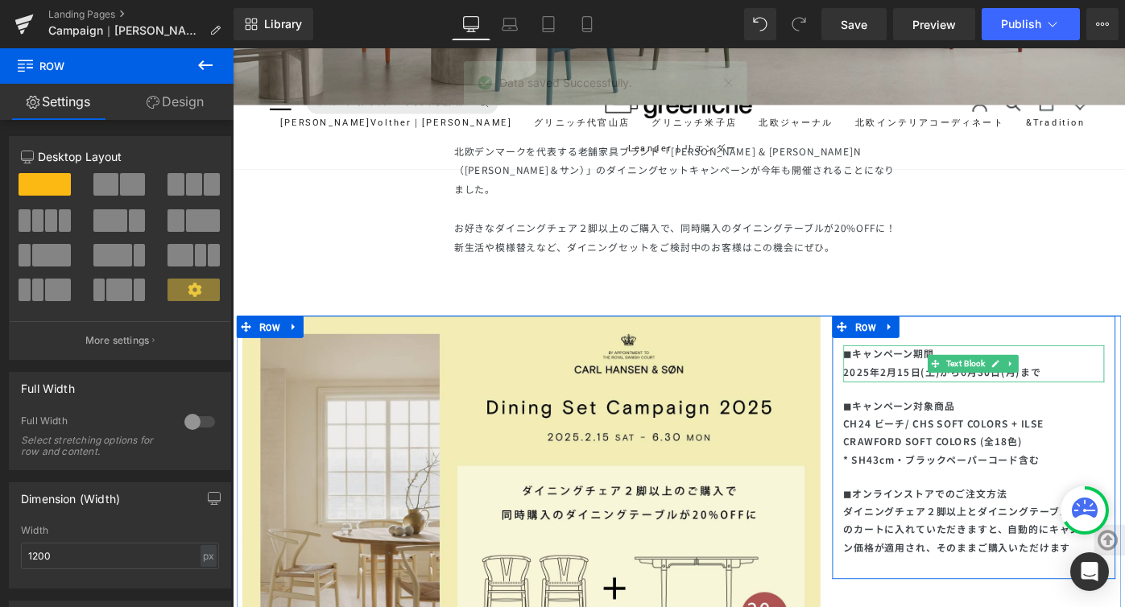
click at [939, 393] on p "2025年2月15日(土)から6月30日(月)まで" at bounding box center [1042, 403] width 285 height 20
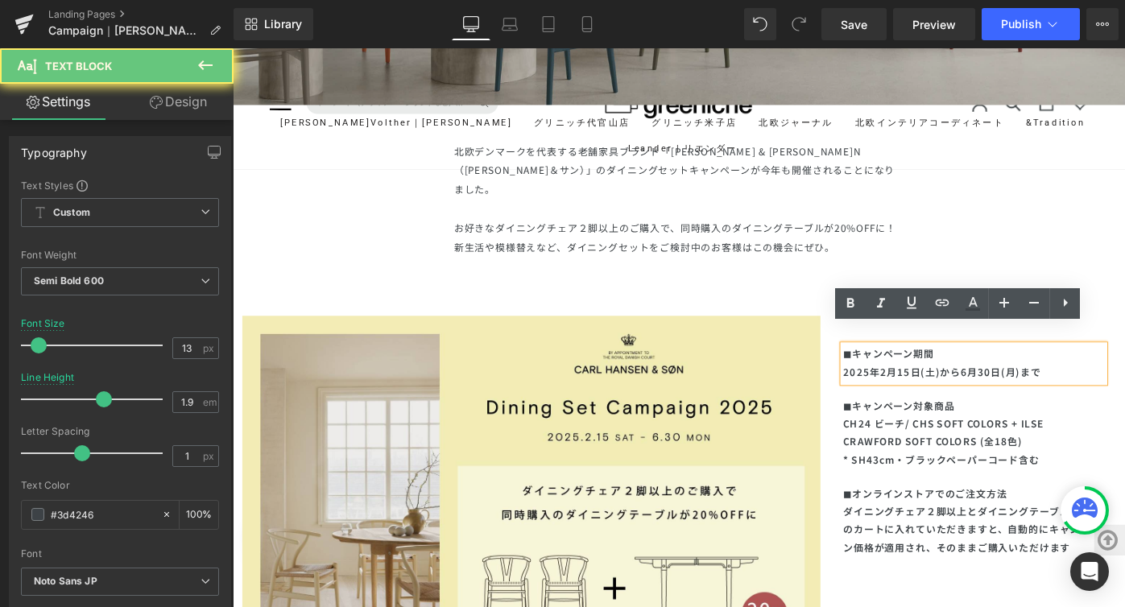
click at [939, 393] on p "2025年2月15日(土)から6月30日(月)まで" at bounding box center [1042, 403] width 285 height 20
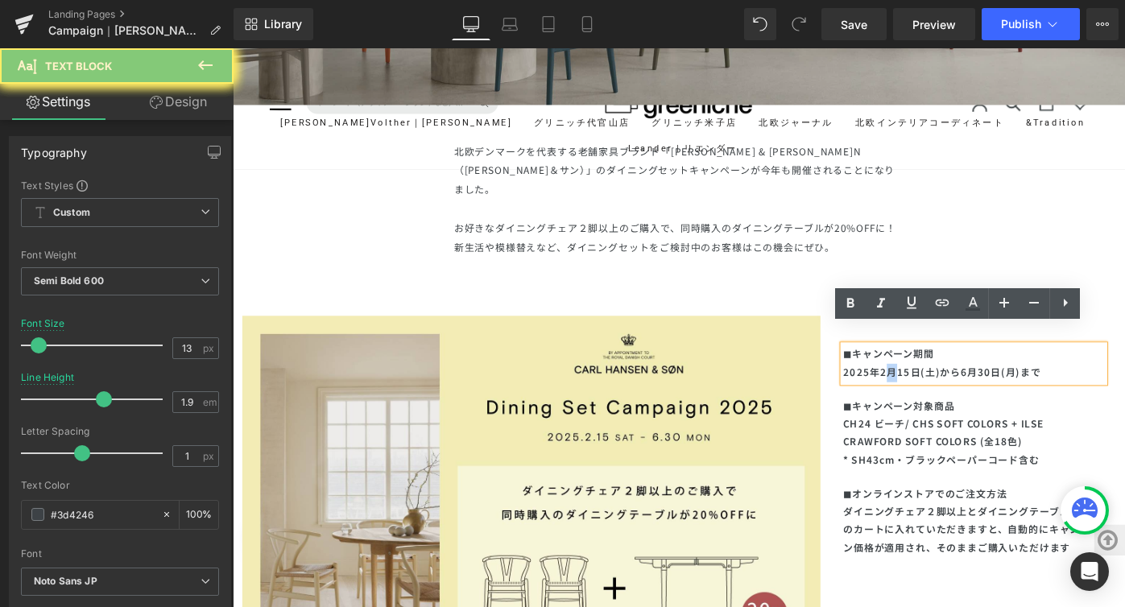
click at [939, 393] on p "2025年2月15日(土)から6月30日(月)まで" at bounding box center [1042, 403] width 285 height 20
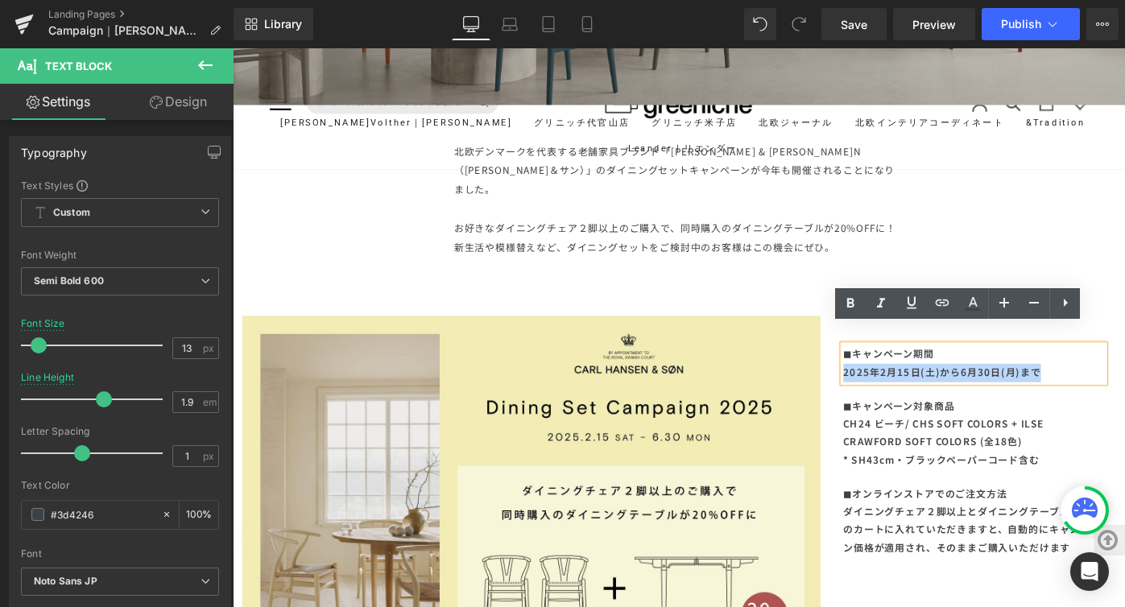
click at [939, 393] on p "2025年2月15日(土)から6月30日(月)まで" at bounding box center [1042, 403] width 285 height 20
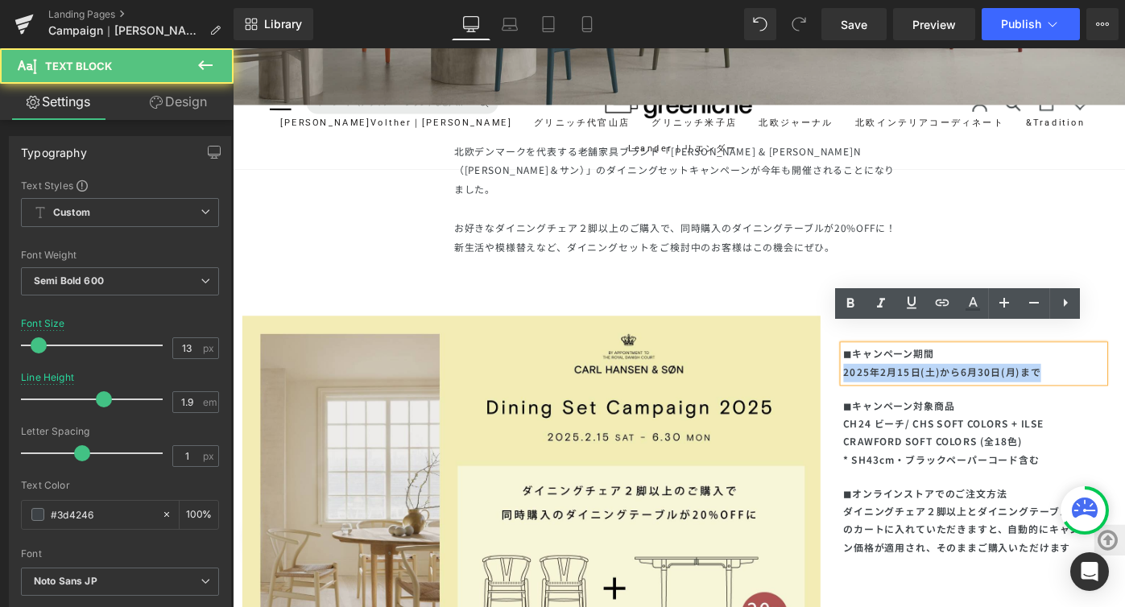
click at [939, 393] on p "2025年2月15日(土)から6月30日(月)まで" at bounding box center [1042, 403] width 285 height 20
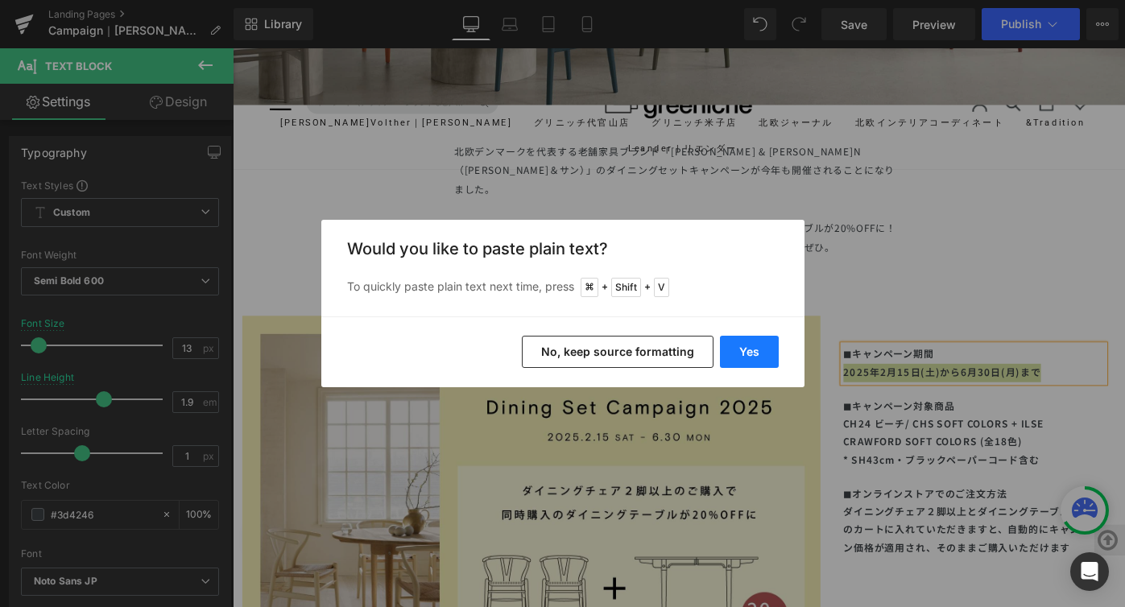
click at [758, 351] on button "Yes" at bounding box center [749, 352] width 59 height 32
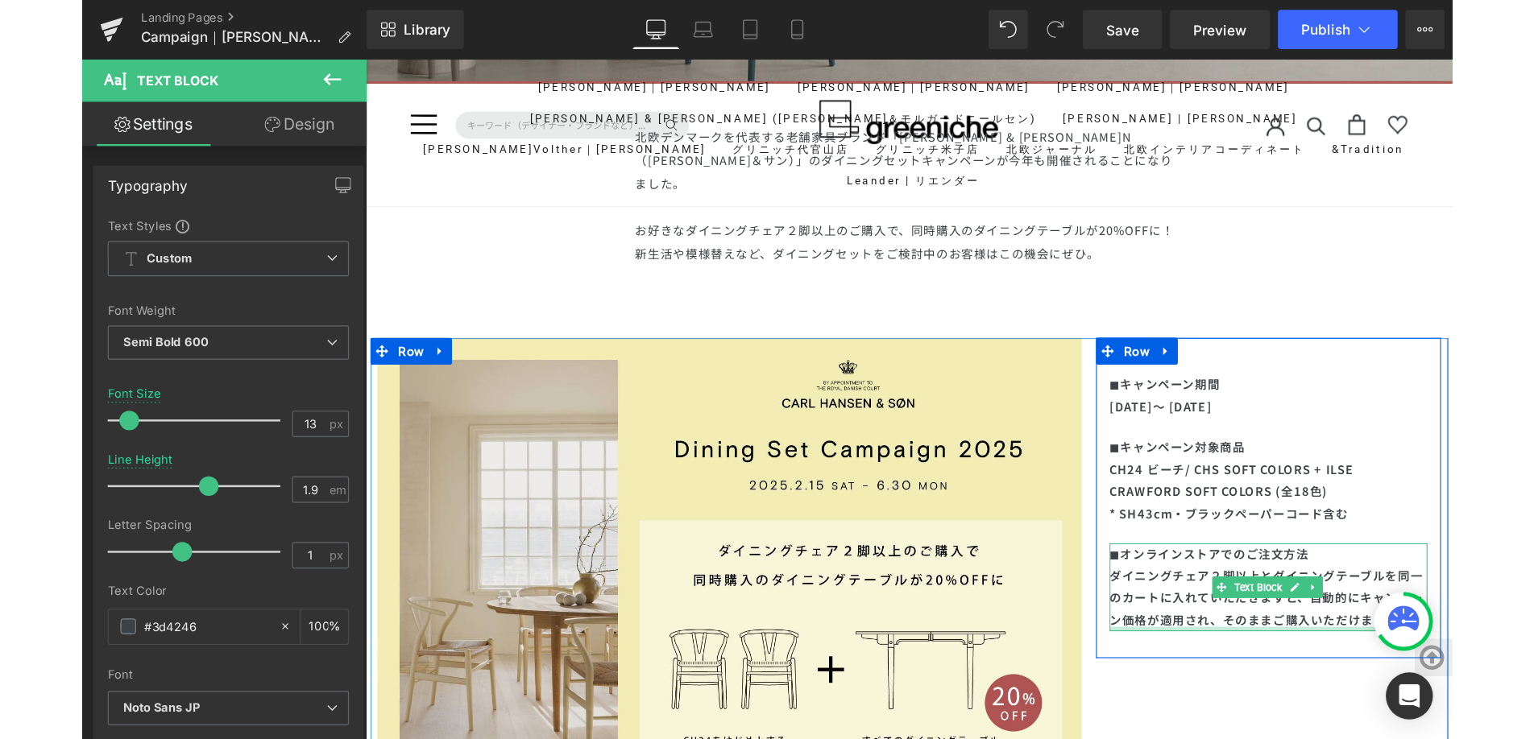
scroll to position [482, 0]
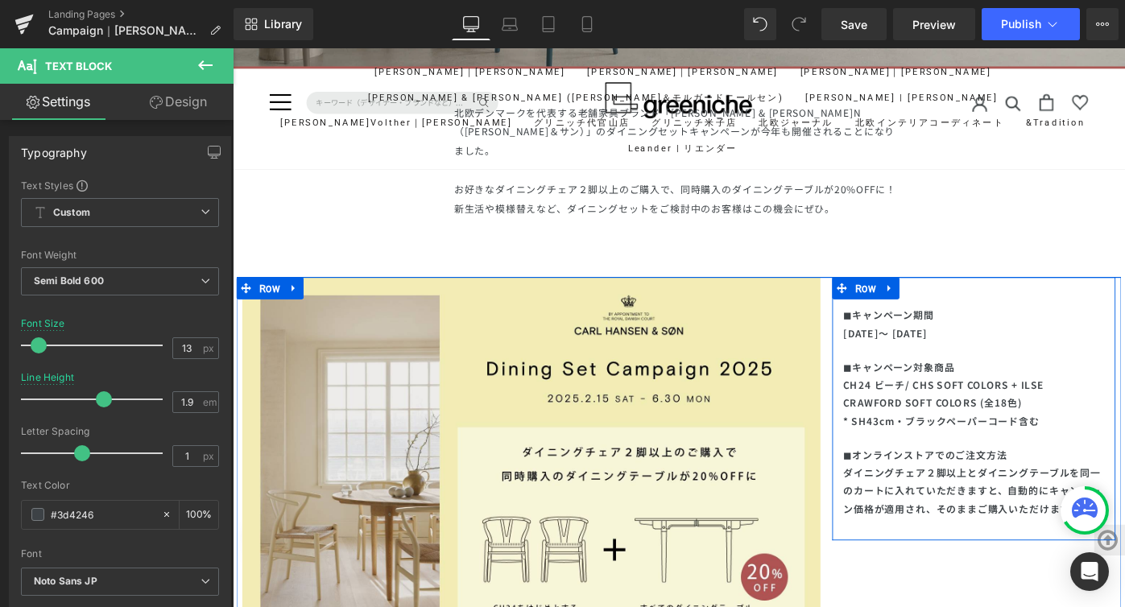
click at [987, 515] on p "ダイニングチェア２脚以上とダイニングテーブルを同一のカートに入れていただきますと、自動的にキャンペーン価格が適用され、そのままご購入いただけます" at bounding box center [1042, 533] width 285 height 60
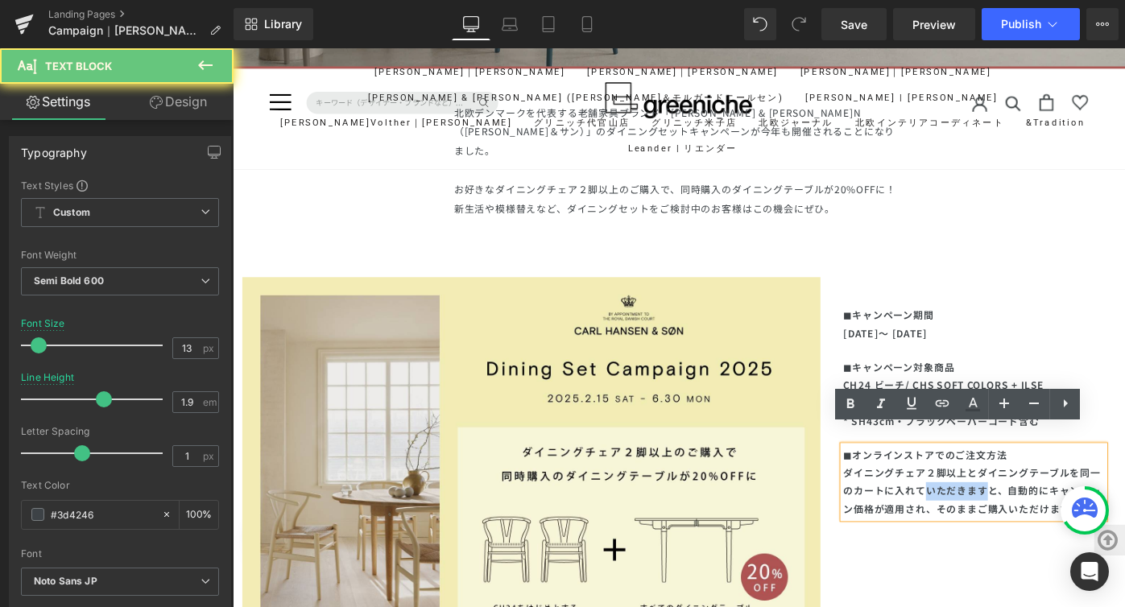
click at [987, 515] on p "ダイニングチェア２脚以上とダイニングテーブルを同一のカートに入れていただきますと、自動的にキャンペーン価格が適用され、そのままご購入いただけます" at bounding box center [1042, 533] width 285 height 60
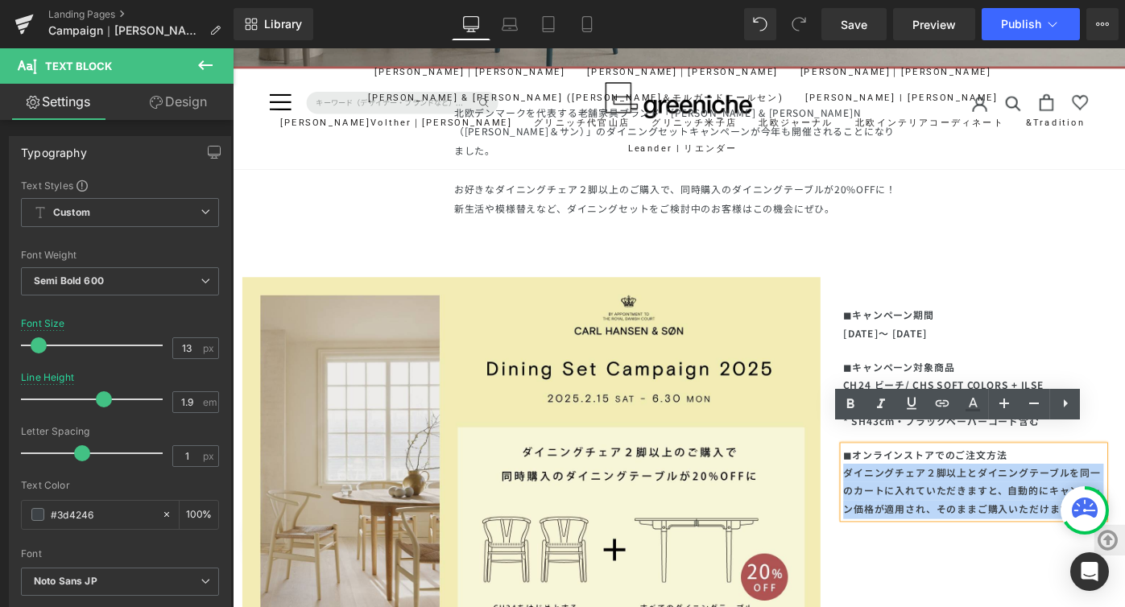
click at [1004, 590] on div "Image ◼︎キャンペーン期間 [DATE]～ [DATE] Text Block ◼︎キャンペーン対象商品 CH24 ビーチ/ CHS SOFT COLO…" at bounding box center [720, 509] width 967 height 421
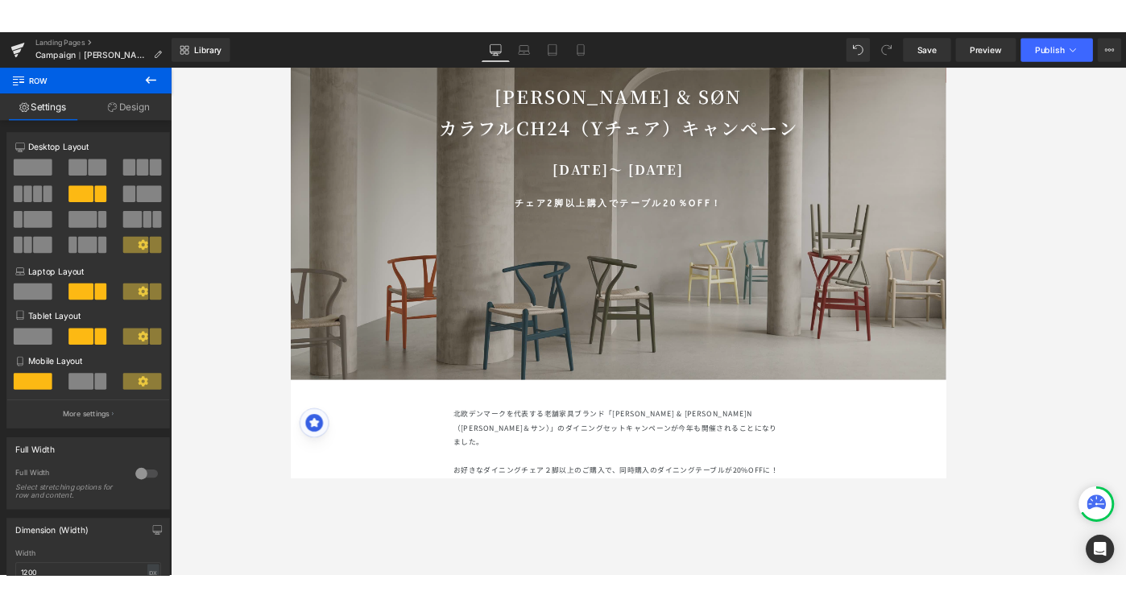
scroll to position [0, 0]
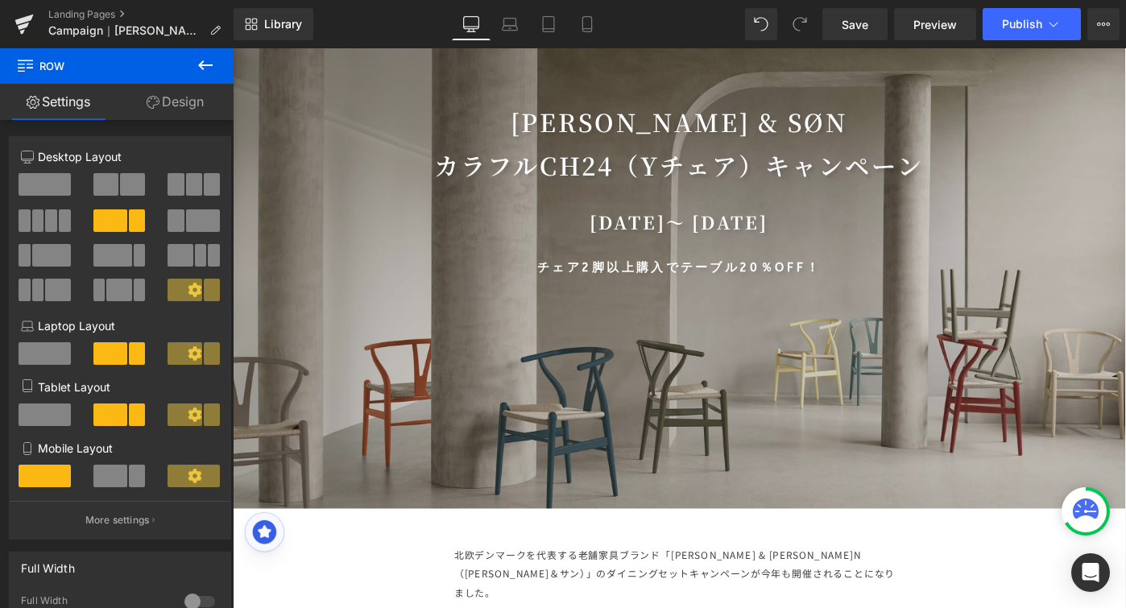
click at [602, 288] on h1 "チェア2脚以上購入でテーブル20％OFF！" at bounding box center [720, 288] width 967 height 26
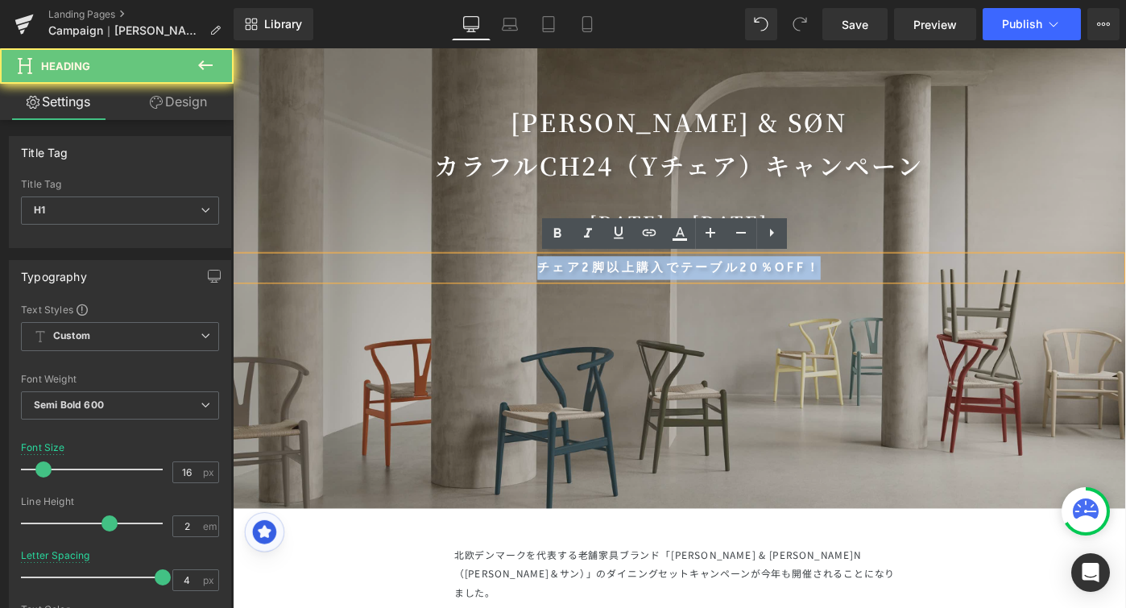
click at [602, 288] on h1 "チェア2脚以上購入でテーブル20％OFF！" at bounding box center [720, 288] width 967 height 26
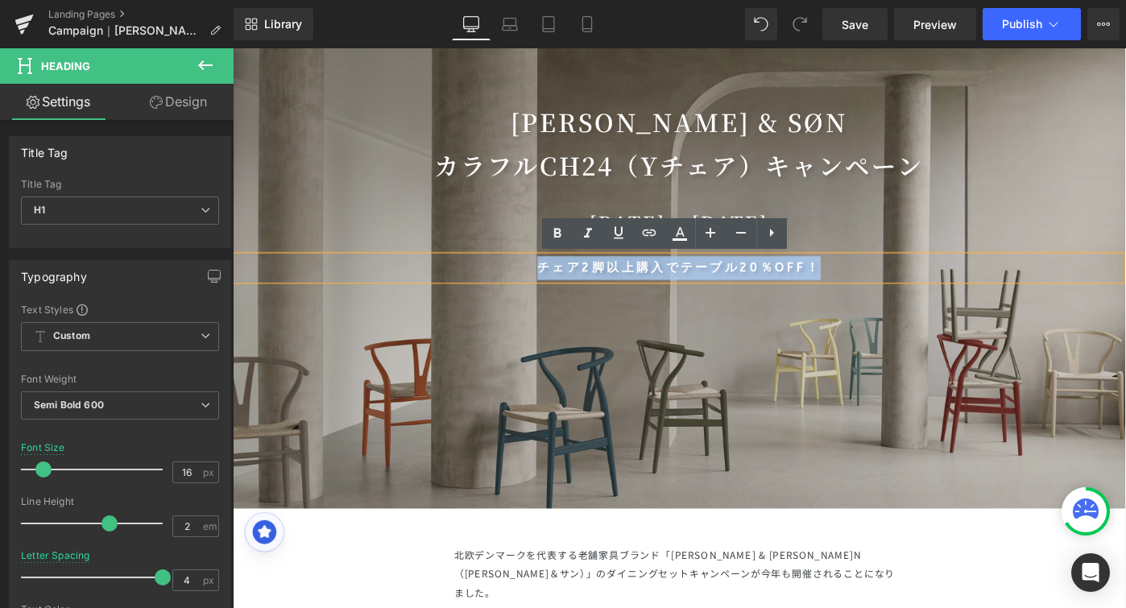
paste div
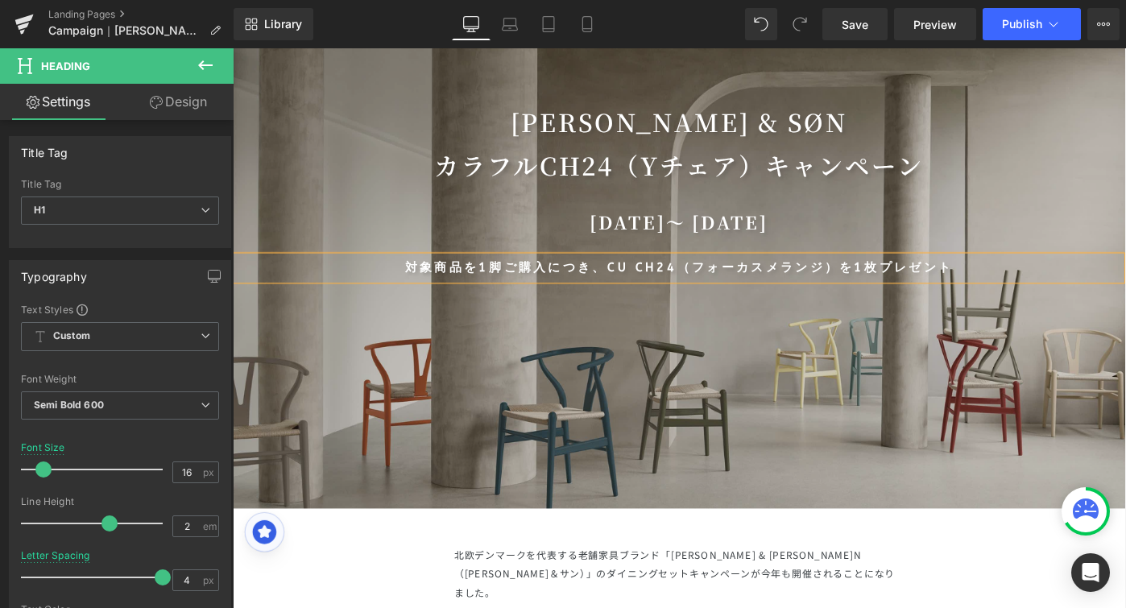
click at [636, 284] on h1 "対象商品を1脚ご購入につき、CU CH24（フォーカスメランジ）を1枚プレゼント" at bounding box center [720, 288] width 967 height 26
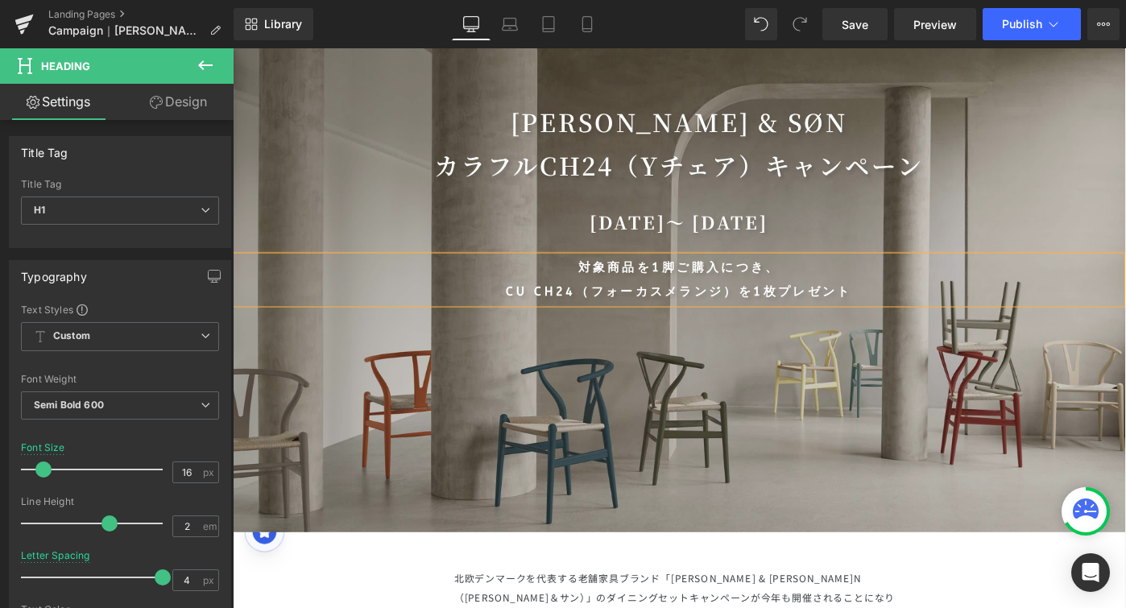
click at [813, 411] on div at bounding box center [720, 312] width 975 height 528
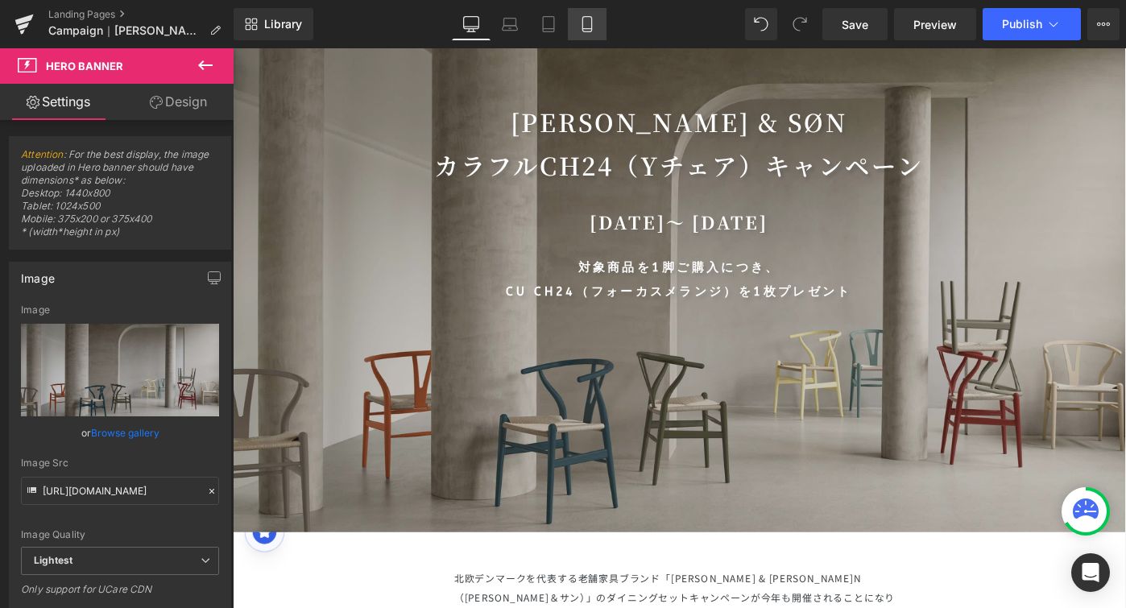
click at [592, 16] on icon at bounding box center [587, 24] width 16 height 16
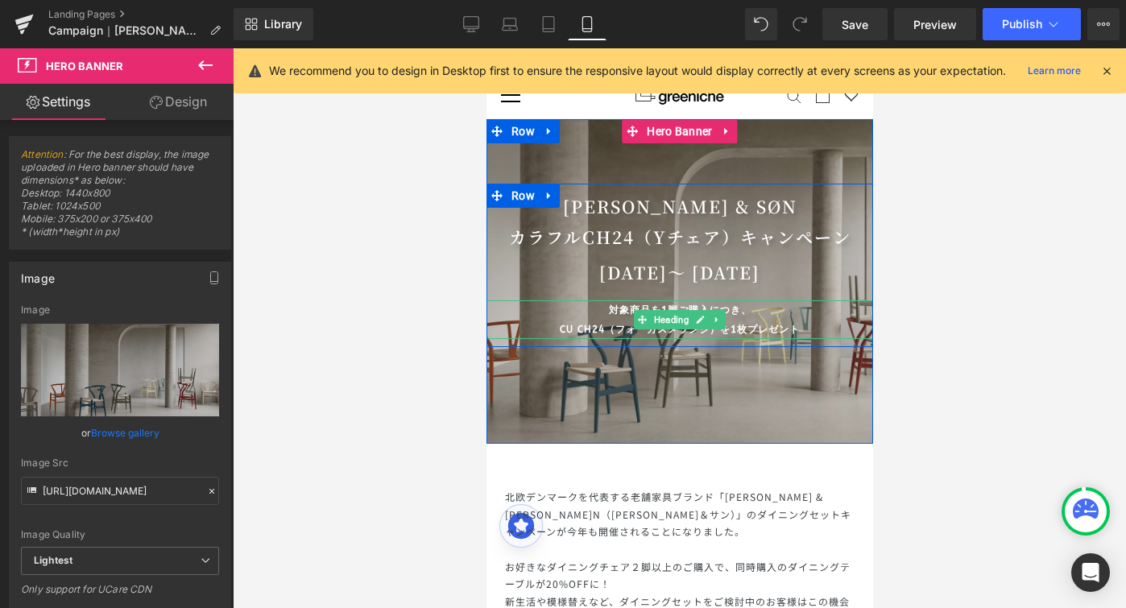
click at [603, 314] on h1 "対象商品を1脚ご購入につき、" at bounding box center [679, 309] width 387 height 19
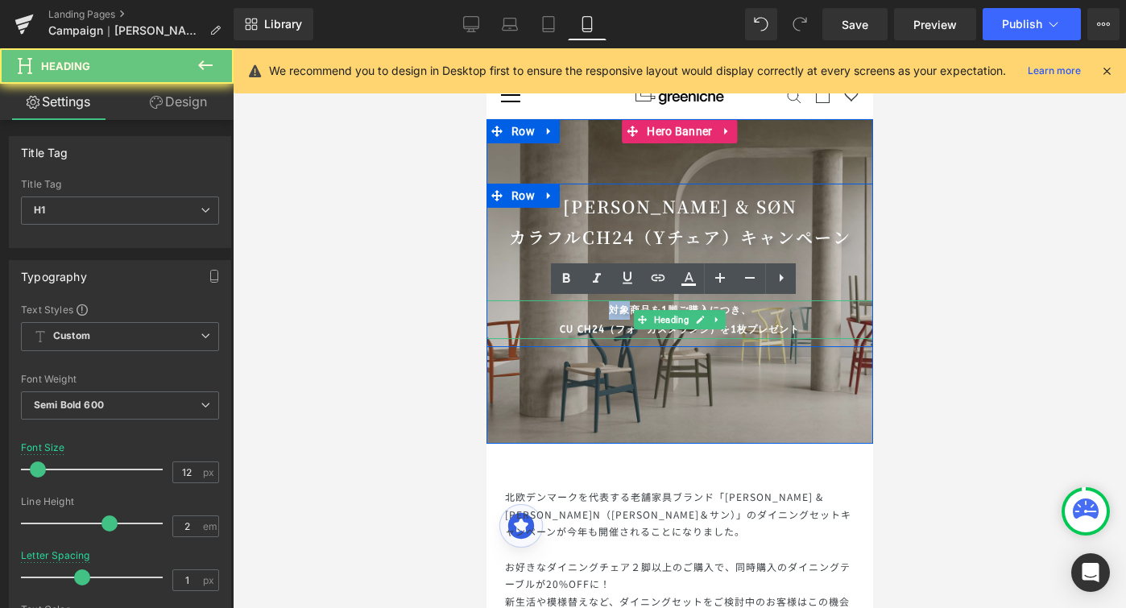
click at [603, 314] on h1 "対象商品を1脚ご購入につき、" at bounding box center [679, 309] width 387 height 19
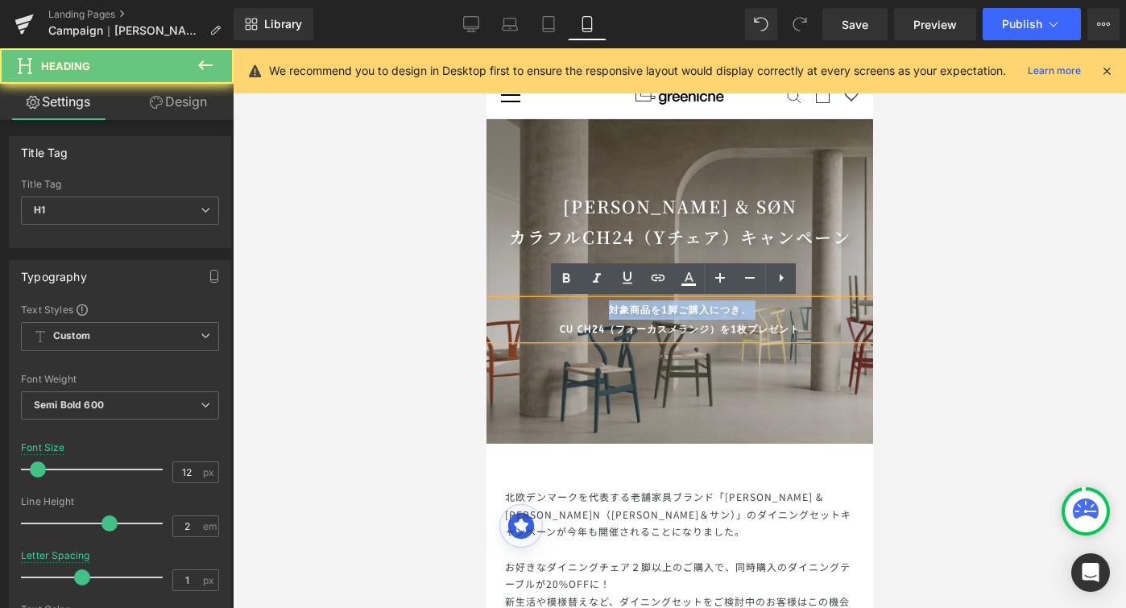
click at [603, 314] on h1 "対象商品を1脚ご購入につき、" at bounding box center [679, 309] width 387 height 19
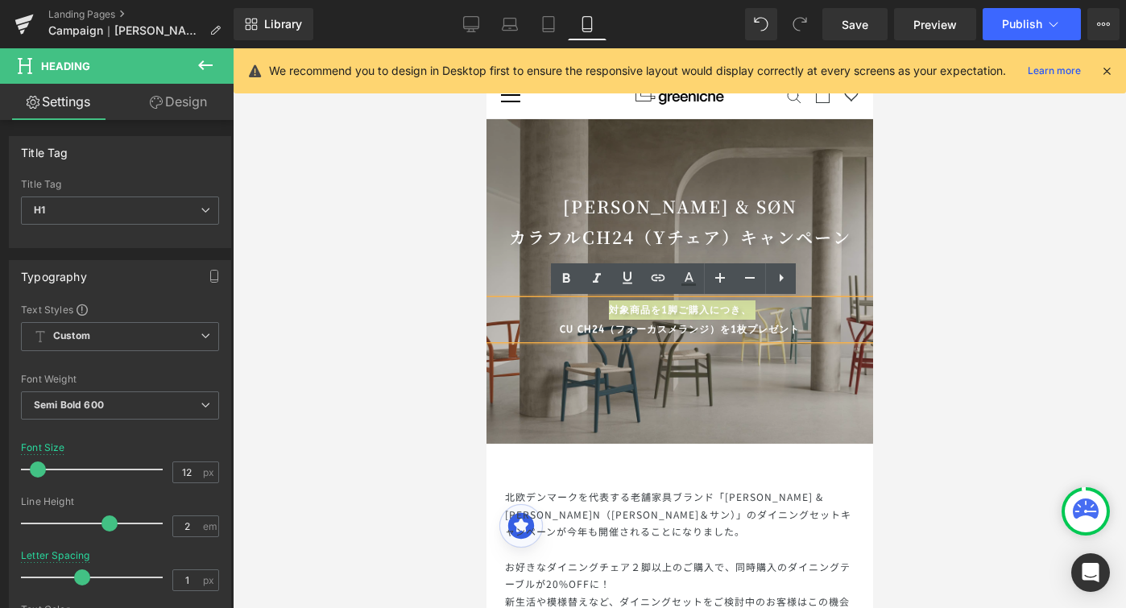
click at [996, 251] on div at bounding box center [679, 328] width 893 height 560
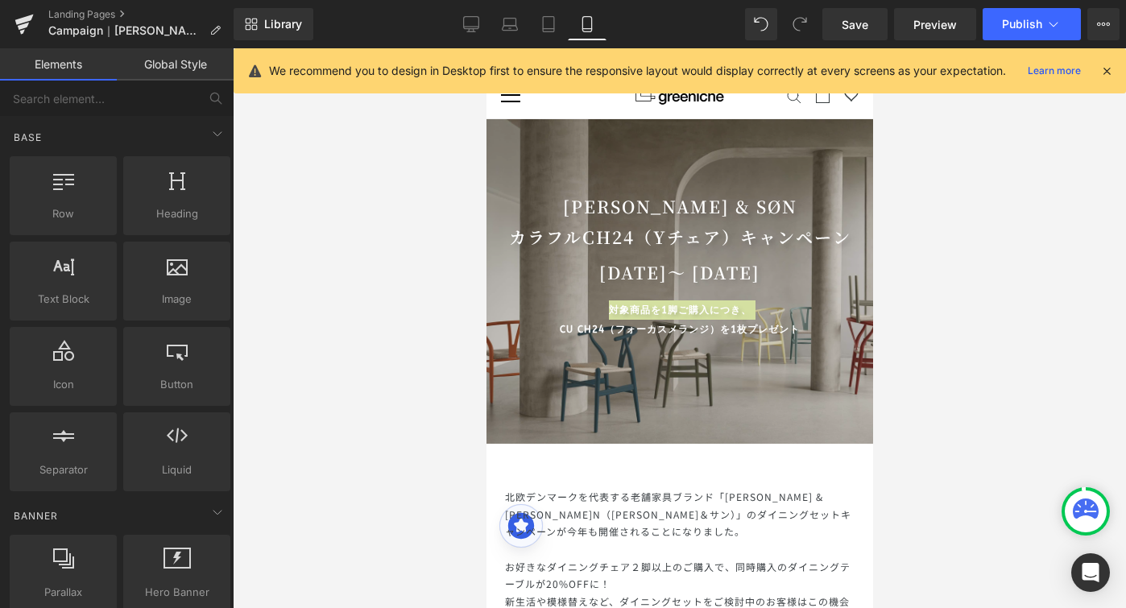
click at [999, 300] on div at bounding box center [679, 328] width 893 height 560
click at [729, 507] on span "北欧デンマークを代表する老舗家具ブランド「[PERSON_NAME] & [PERSON_NAME]N（[PERSON_NAME]＆サン）」のダイニングセット…" at bounding box center [677, 514] width 346 height 48
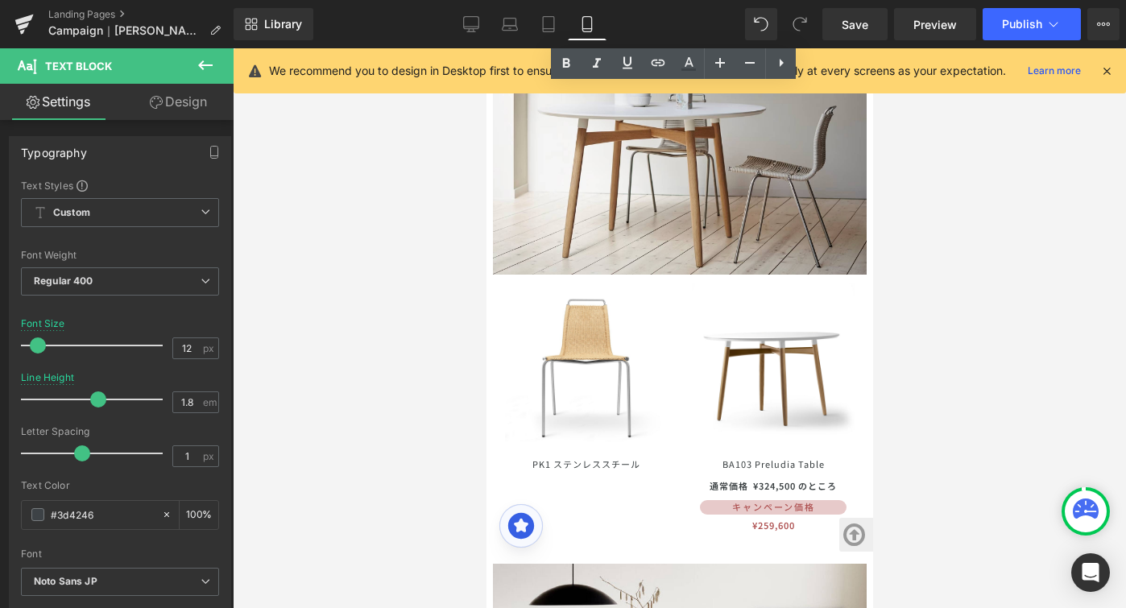
scroll to position [1134, 0]
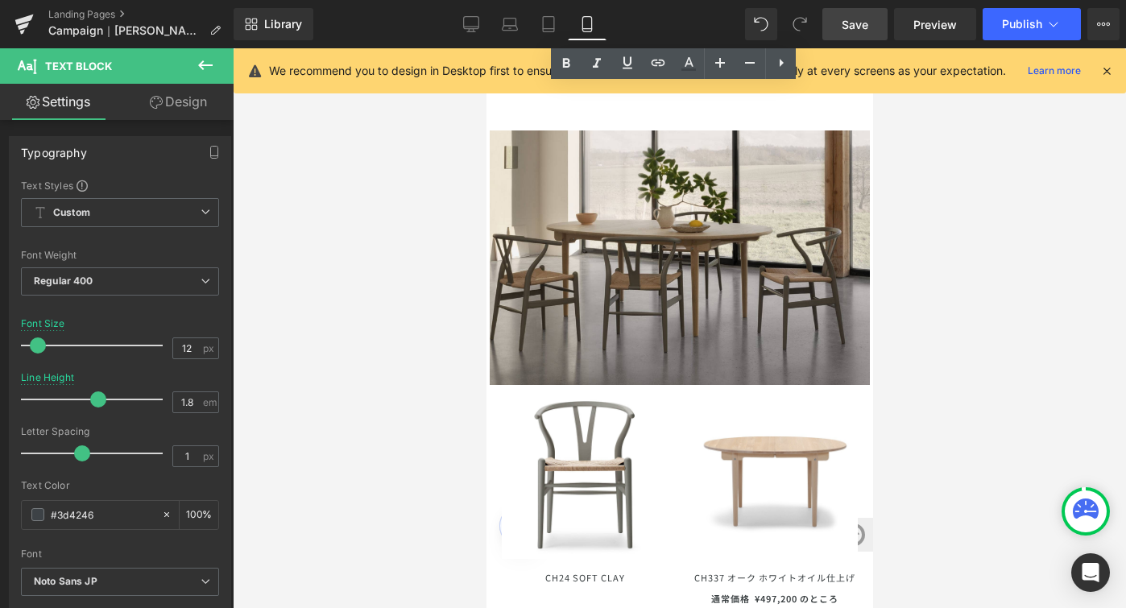
click at [863, 16] on span "Save" at bounding box center [855, 24] width 27 height 17
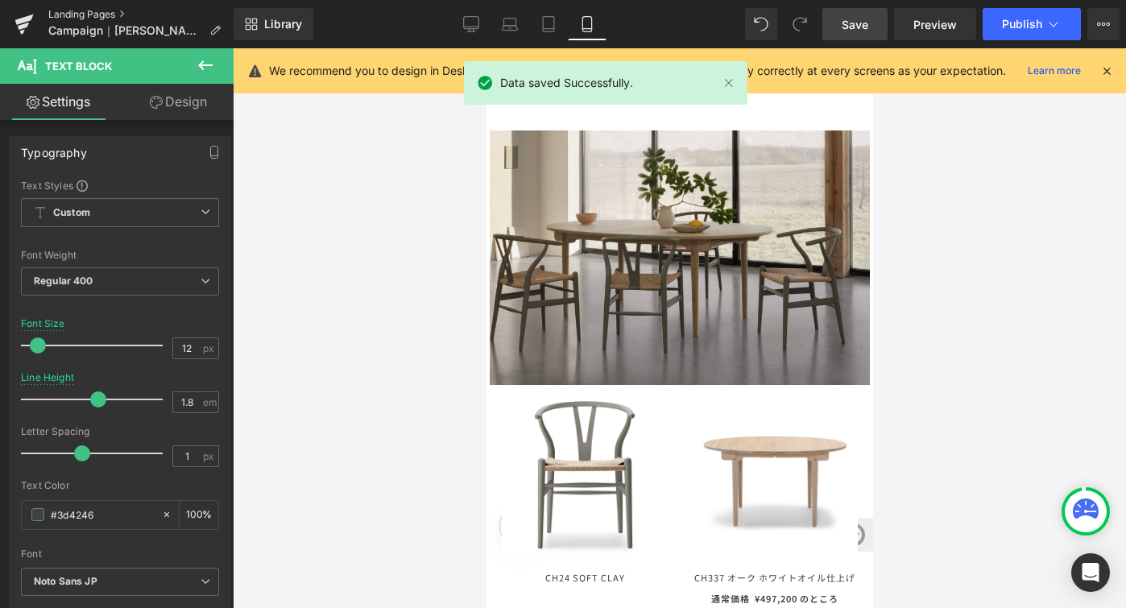
click at [77, 13] on link "Landing Pages" at bounding box center [140, 14] width 185 height 13
